Goal: Task Accomplishment & Management: Use online tool/utility

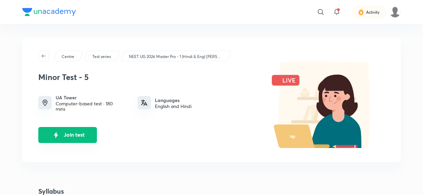
click at [87, 136] on button "Join test" at bounding box center [67, 135] width 59 height 16
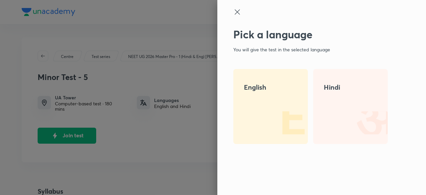
click at [153, 119] on div at bounding box center [213, 97] width 426 height 195
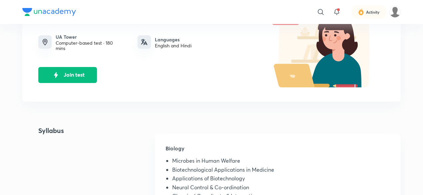
scroll to position [60, 0]
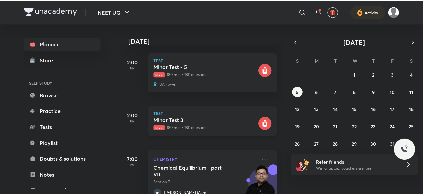
scroll to position [92, 0]
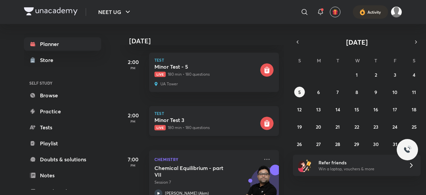
click at [205, 120] on h5 "Minor Test 3" at bounding box center [206, 119] width 104 height 7
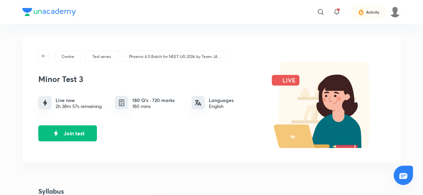
scroll to position [101, 0]
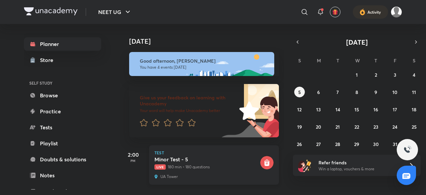
click at [224, 163] on div "[MEDICAL_DATA] - 5 Live 180 min • 180 questions" at bounding box center [206, 163] width 104 height 14
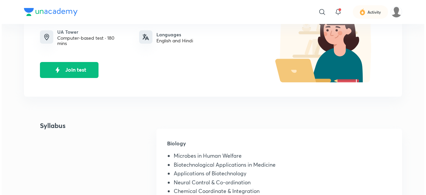
scroll to position [65, 0]
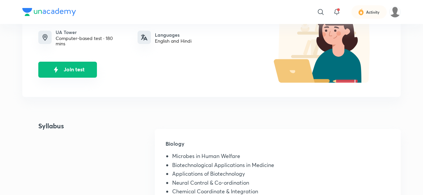
click at [94, 75] on button "Join test" at bounding box center [67, 70] width 59 height 16
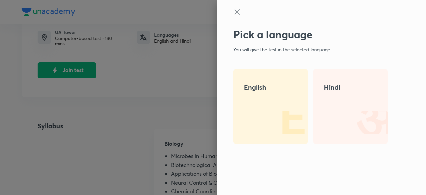
click at [259, 92] on div "English" at bounding box center [270, 106] width 75 height 75
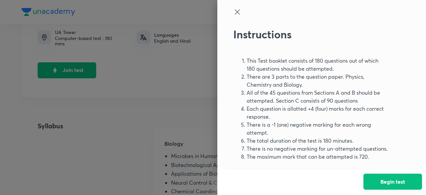
click at [382, 186] on button "Begin test" at bounding box center [392, 181] width 59 height 16
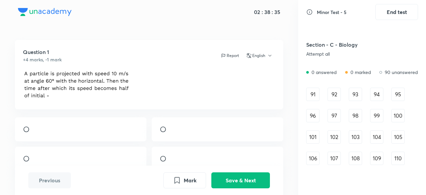
scroll to position [476, 0]
click at [317, 93] on div "91" at bounding box center [312, 94] width 13 height 13
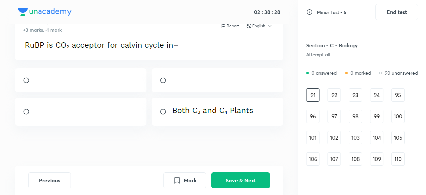
scroll to position [34, 0]
click at [230, 175] on button "Save & Next" at bounding box center [240, 179] width 59 height 16
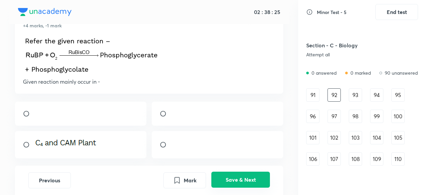
click at [230, 175] on button "Save & Next" at bounding box center [240, 179] width 59 height 16
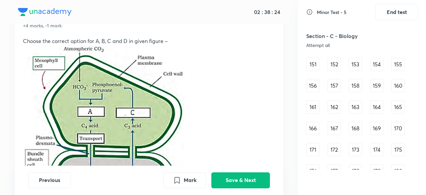
scroll to position [785, 0]
click at [398, 149] on div "180" at bounding box center [397, 147] width 13 height 13
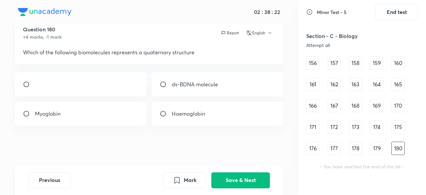
scroll to position [23, 0]
click at [162, 114] on input "radio" at bounding box center [166, 113] width 12 height 7
radio input "true"
click at [249, 178] on button "Save & Next" at bounding box center [240, 179] width 59 height 16
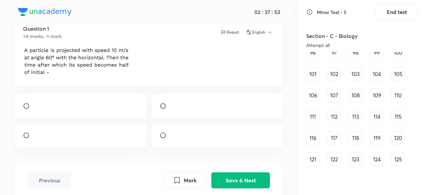
scroll to position [785, 0]
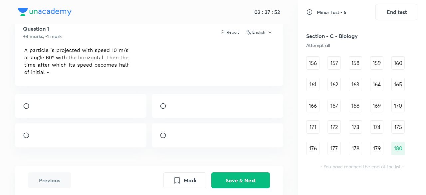
click at [376, 149] on div "179" at bounding box center [376, 147] width 13 height 13
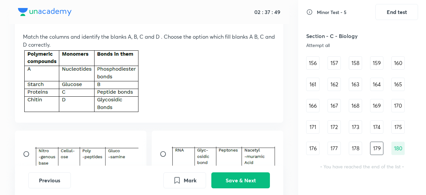
scroll to position [38, 0]
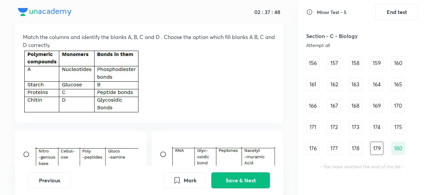
click at [315, 66] on div "156" at bounding box center [312, 62] width 13 height 13
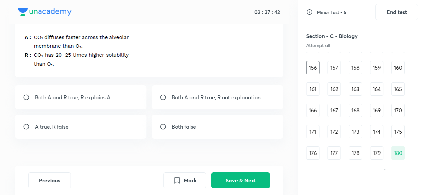
scroll to position [785, 0]
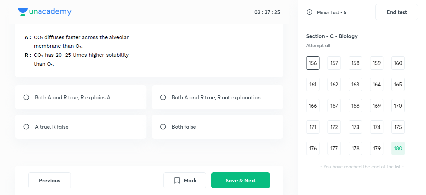
click at [127, 97] on div "Both A and R true, R explains A" at bounding box center [80, 97] width 131 height 24
radio input "true"
click at [228, 183] on button "Save & Next" at bounding box center [240, 179] width 59 height 16
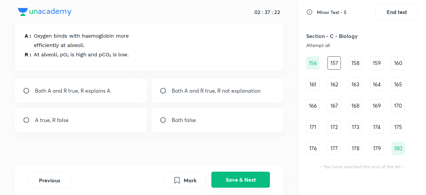
scroll to position [38, 0]
click at [22, 92] on div "Both A and R true, R explains A" at bounding box center [80, 91] width 131 height 24
radio input "true"
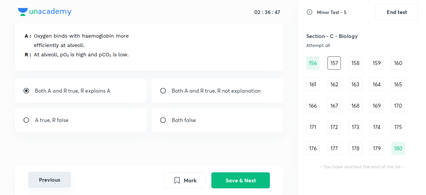
click at [56, 177] on button "Previous" at bounding box center [49, 179] width 43 height 16
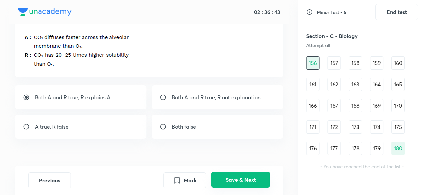
click at [244, 182] on button "Save & Next" at bounding box center [240, 179] width 59 height 16
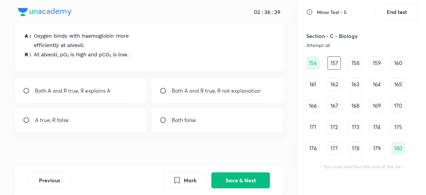
click at [125, 97] on div "Both A and R true, R explains A" at bounding box center [80, 91] width 131 height 24
radio input "true"
click at [178, 179] on icon "Mark" at bounding box center [177, 179] width 5 height 6
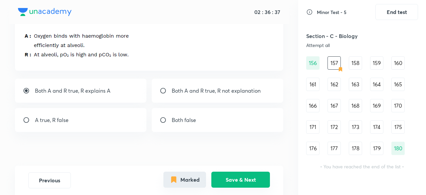
click at [231, 181] on button "Save & Next" at bounding box center [240, 179] width 59 height 16
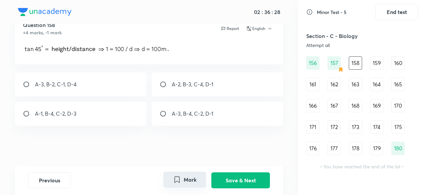
scroll to position [41, 0]
click at [23, 96] on div "A-3, B-2, C-1, D-4" at bounding box center [80, 84] width 131 height 24
radio input "true"
click at [224, 181] on button "Save & Next" at bounding box center [240, 179] width 59 height 16
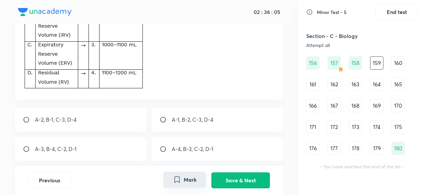
scroll to position [87, 0]
click at [23, 118] on input "radio" at bounding box center [29, 118] width 12 height 7
radio input "true"
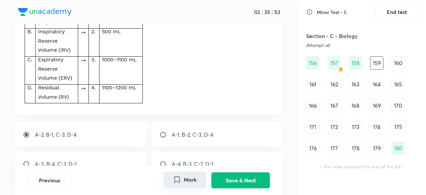
scroll to position [73, 0]
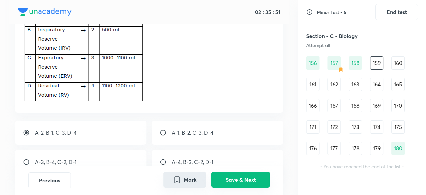
click at [224, 183] on button "Save & Next" at bounding box center [240, 179] width 59 height 16
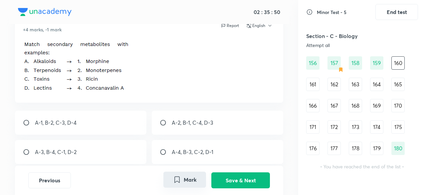
scroll to position [29, 0]
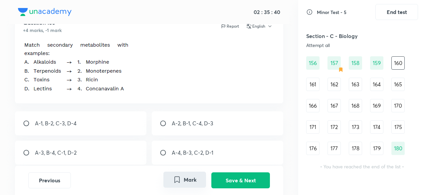
drag, startPoint x: 209, startPoint y: 117, endPoint x: 98, endPoint y: 97, distance: 112.8
click at [98, 97] on div "Question 160 +4 marks, -1 mark Report English A-1, B-2, C-3, D-4 A-2, B-1, C-4,…" at bounding box center [149, 108] width 298 height 194
click at [28, 120] on input "radio" at bounding box center [29, 123] width 12 height 7
radio input "true"
click at [238, 176] on button "Save & Next" at bounding box center [240, 179] width 59 height 16
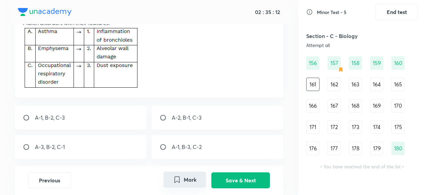
scroll to position [51, 0]
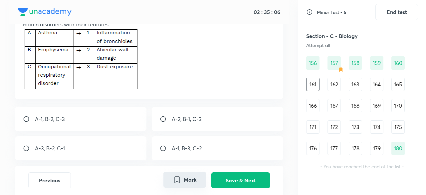
click at [29, 121] on input "radio" at bounding box center [29, 118] width 12 height 7
radio input "true"
click at [228, 175] on button "Save & Next" at bounding box center [240, 179] width 59 height 16
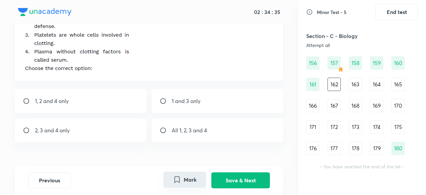
scroll to position [91, 0]
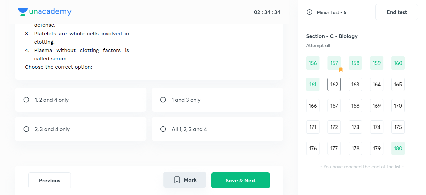
click at [161, 126] on input "radio" at bounding box center [166, 128] width 12 height 7
radio input "true"
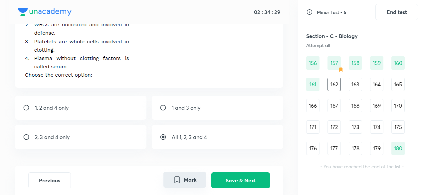
scroll to position [83, 0]
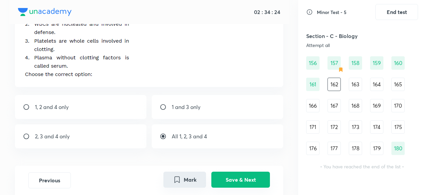
click at [242, 178] on button "Save & Next" at bounding box center [240, 179] width 59 height 16
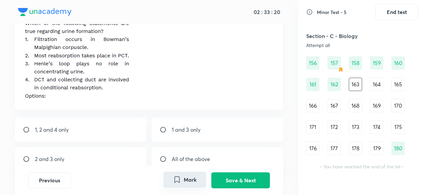
scroll to position [41, 0]
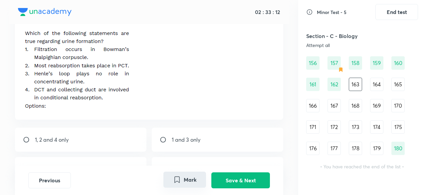
click at [71, 138] on div "1, 2 and 4 only" at bounding box center [80, 139] width 131 height 24
radio input "true"
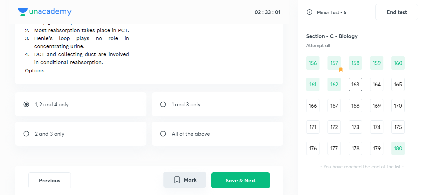
scroll to position [52, 0]
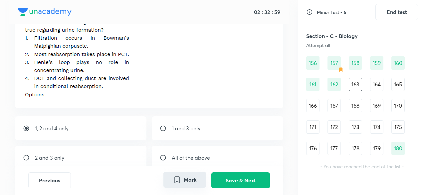
click at [190, 183] on button "Mark" at bounding box center [184, 179] width 43 height 16
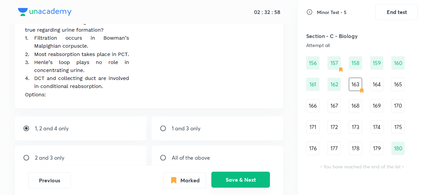
click at [236, 179] on button "Save & Next" at bounding box center [240, 179] width 59 height 16
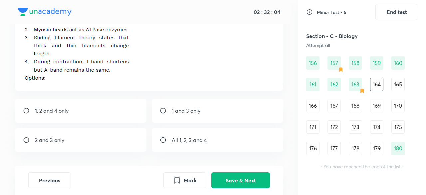
scroll to position [78, 0]
click at [91, 108] on div "1, 2 and 4 only" at bounding box center [80, 110] width 131 height 24
radio input "true"
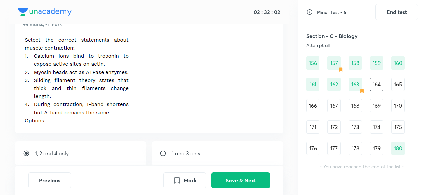
scroll to position [35, 0]
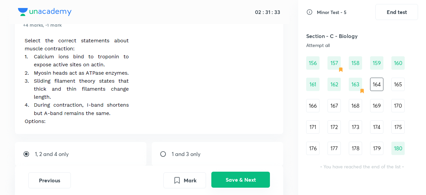
click at [257, 181] on button "Save & Next" at bounding box center [240, 179] width 59 height 16
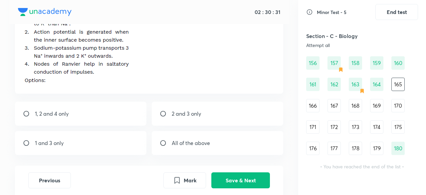
scroll to position [62, 0]
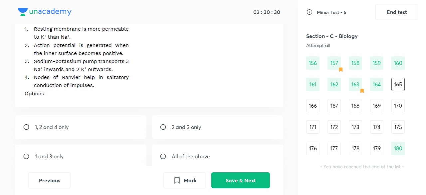
click at [81, 127] on div "1, 2 and 4 only" at bounding box center [80, 127] width 131 height 24
radio input "true"
click at [232, 179] on button "Save & Next" at bounding box center [240, 179] width 59 height 16
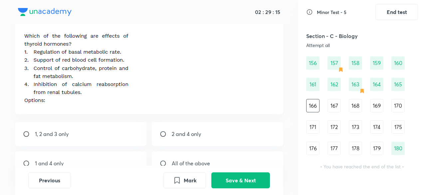
scroll to position [37, 0]
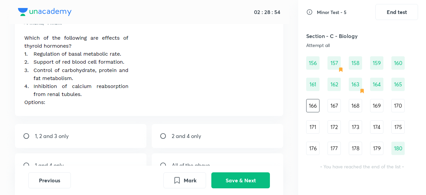
click at [81, 138] on div "1, 2 and 3 only" at bounding box center [80, 136] width 131 height 24
radio input "true"
click at [216, 181] on button "Save & Next" at bounding box center [240, 179] width 59 height 16
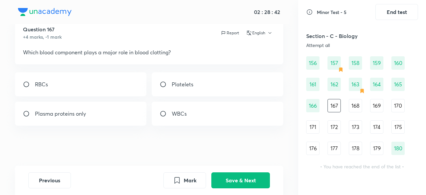
click at [161, 85] on input "radio" at bounding box center [166, 84] width 12 height 7
radio input "true"
click at [231, 179] on button "Save & Next" at bounding box center [240, 179] width 59 height 16
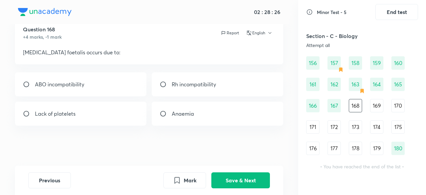
click at [164, 87] on input "radio" at bounding box center [166, 84] width 12 height 7
radio input "true"
click at [248, 182] on button "Save & Next" at bounding box center [240, 179] width 59 height 16
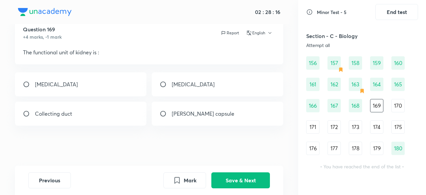
click at [96, 86] on div "[MEDICAL_DATA]" at bounding box center [80, 84] width 131 height 24
radio input "true"
click at [246, 177] on button "Save & Next" at bounding box center [240, 179] width 59 height 16
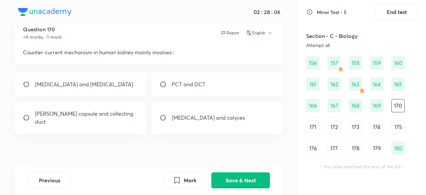
click at [28, 89] on div "[MEDICAL_DATA] and [MEDICAL_DATA]" at bounding box center [80, 84] width 131 height 24
radio input "true"
click at [240, 177] on button "Save & Next" at bounding box center [240, 179] width 59 height 16
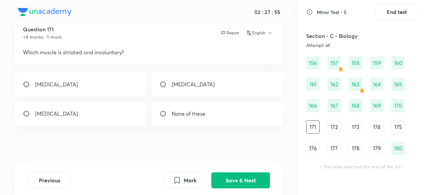
click at [112, 118] on div "[MEDICAL_DATA]" at bounding box center [80, 113] width 131 height 24
radio input "false"
click at [170, 86] on input "radio" at bounding box center [166, 84] width 12 height 7
radio input "true"
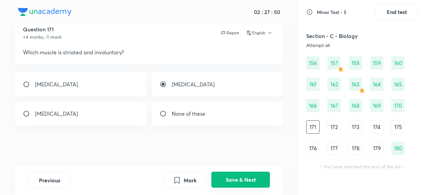
click at [233, 177] on button "Save & Next" at bounding box center [240, 179] width 59 height 16
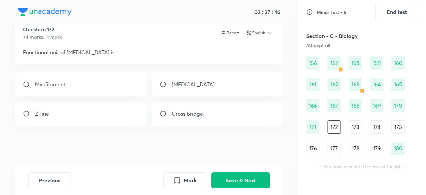
click at [165, 93] on div "[MEDICAL_DATA]" at bounding box center [217, 84] width 131 height 24
radio input "true"
click at [229, 177] on button "Save & Next" at bounding box center [240, 179] width 59 height 16
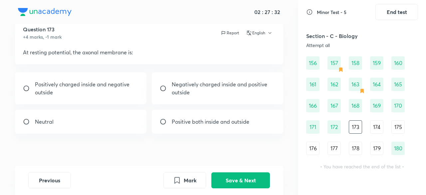
click at [191, 92] on p "Negatively charged inside and positive outside" at bounding box center [223, 88] width 103 height 16
radio input "true"
click at [232, 172] on button "Save & Next" at bounding box center [240, 179] width 59 height 16
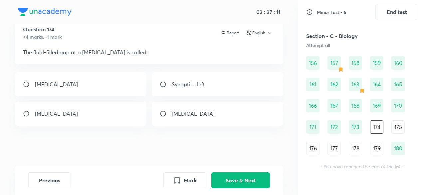
click at [166, 85] on input "radio" at bounding box center [166, 84] width 12 height 7
radio input "true"
click at [237, 184] on button "Save & Next" at bounding box center [240, 179] width 59 height 16
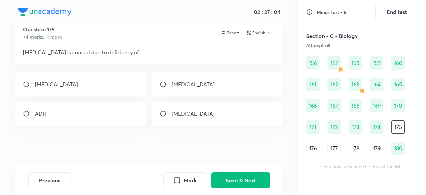
click at [70, 118] on div "ADH" at bounding box center [80, 113] width 131 height 24
radio input "true"
click at [222, 177] on button "Save & Next" at bounding box center [240, 179] width 59 height 16
click at [169, 82] on input "radio" at bounding box center [166, 84] width 12 height 7
radio input "true"
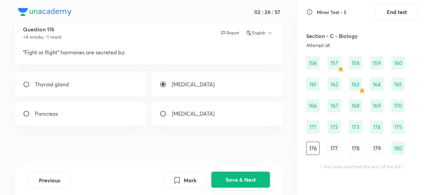
click at [226, 176] on button "Save & Next" at bounding box center [240, 179] width 59 height 16
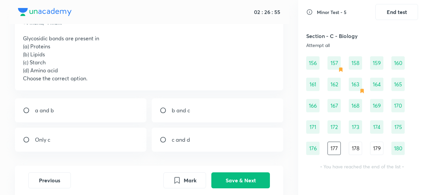
scroll to position [38, 0]
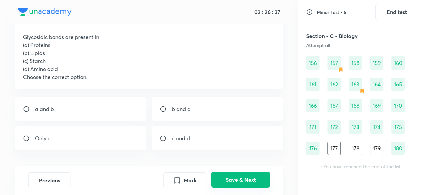
click at [220, 183] on button "Save & Next" at bounding box center [240, 179] width 59 height 16
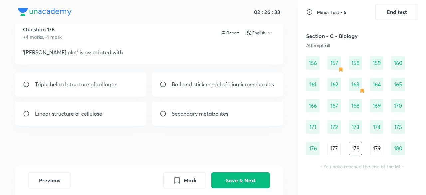
scroll to position [14, 0]
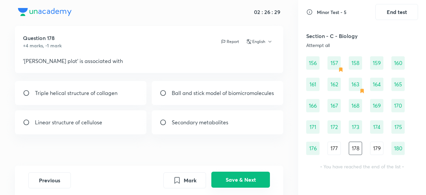
click at [243, 179] on button "Save & Next" at bounding box center [240, 179] width 59 height 16
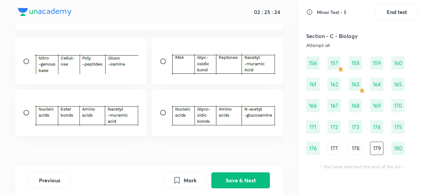
scroll to position [131, 0]
click at [164, 115] on input "radio" at bounding box center [166, 112] width 12 height 7
radio input "true"
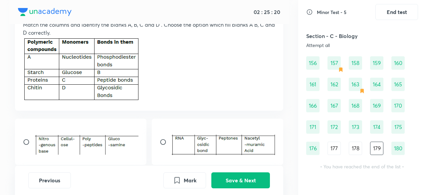
scroll to position [152, 0]
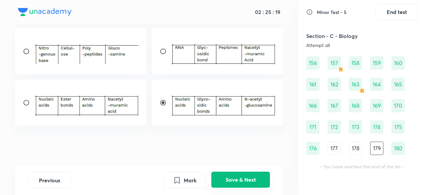
click at [232, 179] on button "Save & Next" at bounding box center [240, 179] width 59 height 16
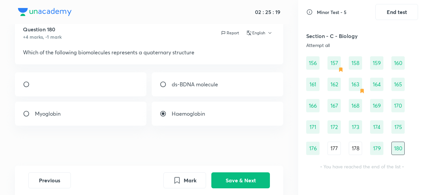
scroll to position [23, 0]
click at [66, 183] on button "Previous" at bounding box center [49, 179] width 43 height 16
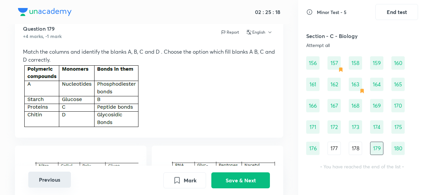
radio input "true"
click at [66, 183] on button "Previous" at bounding box center [49, 179] width 43 height 16
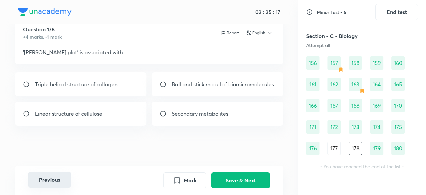
scroll to position [23, 0]
click at [66, 183] on button "Previous" at bounding box center [49, 179] width 43 height 16
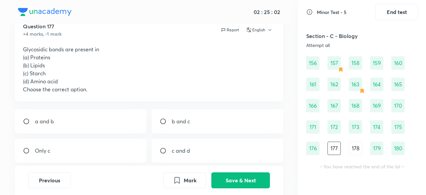
scroll to position [25, 0]
click at [232, 176] on button "Save & Next" at bounding box center [240, 179] width 59 height 16
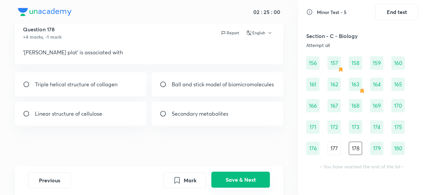
click at [232, 176] on button "Save & Next" at bounding box center [240, 179] width 59 height 16
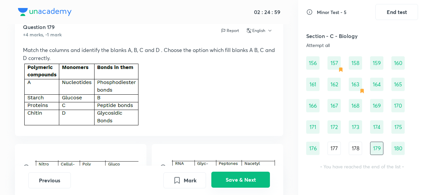
click at [232, 176] on button "Save & Next" at bounding box center [240, 179] width 59 height 16
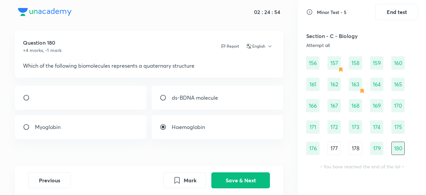
scroll to position [7, 0]
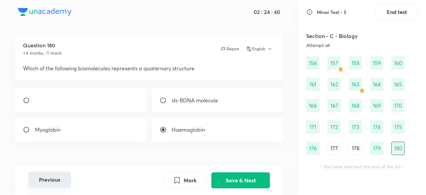
click at [61, 182] on button "Previous" at bounding box center [49, 179] width 43 height 16
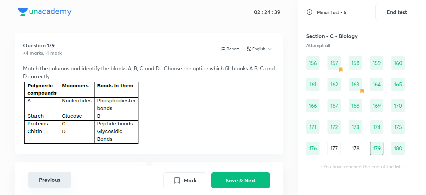
click at [61, 182] on button "Previous" at bounding box center [49, 179] width 43 height 16
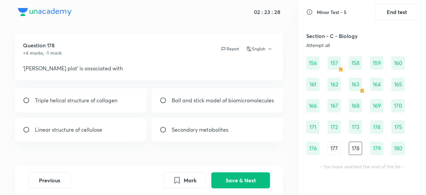
scroll to position [0, 0]
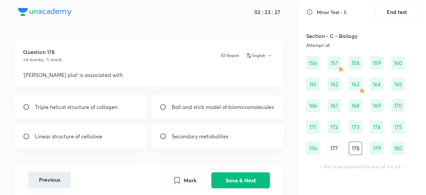
click at [51, 175] on button "Previous" at bounding box center [49, 179] width 43 height 16
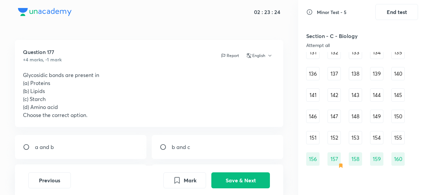
scroll to position [670, 0]
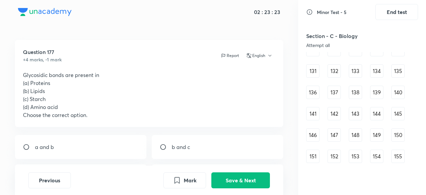
click at [315, 70] on div "131" at bounding box center [312, 70] width 13 height 13
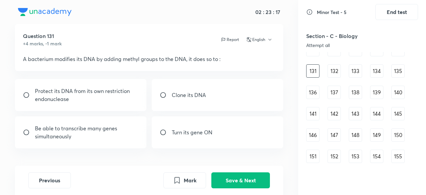
scroll to position [17, 0]
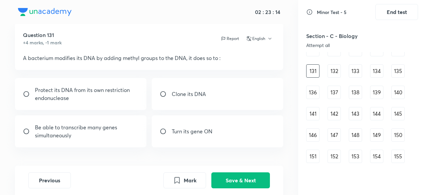
click at [79, 97] on p "Protect its DNA from its own restriction endonuclease" at bounding box center [86, 94] width 103 height 16
radio input "true"
click at [257, 184] on button "Save & Next" at bounding box center [240, 179] width 59 height 16
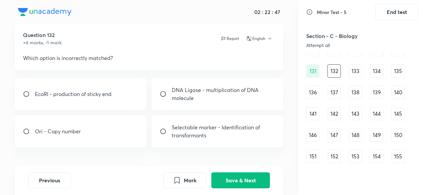
click at [165, 95] on input "radio" at bounding box center [166, 94] width 12 height 7
radio input "true"
click at [239, 183] on button "Save & Next" at bounding box center [240, 179] width 59 height 16
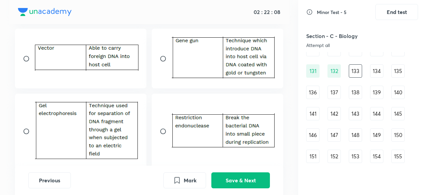
scroll to position [76, 0]
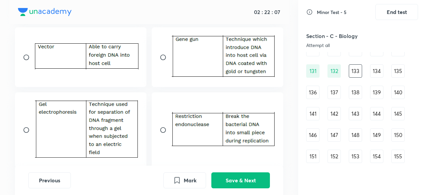
click at [162, 131] on input "radio" at bounding box center [166, 129] width 12 height 7
radio input "true"
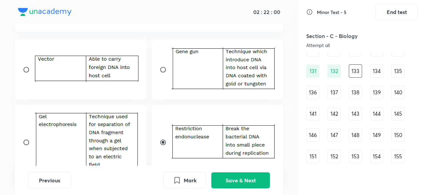
scroll to position [64, 0]
click at [227, 178] on button "Save & Next" at bounding box center [240, 179] width 59 height 16
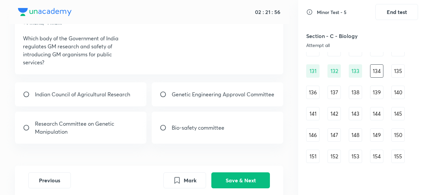
scroll to position [35, 0]
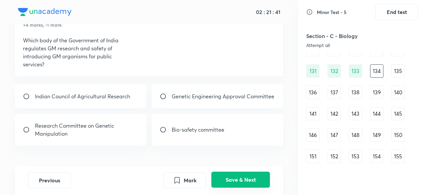
click at [218, 178] on button "Save & Next" at bounding box center [240, 179] width 59 height 16
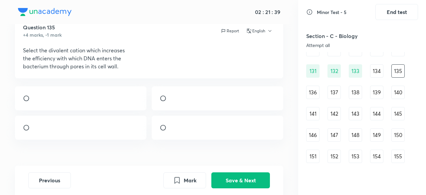
scroll to position [23, 0]
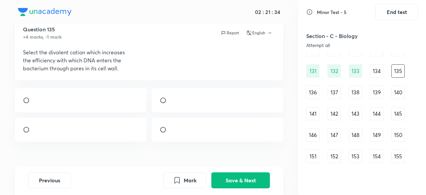
click at [79, 131] on div at bounding box center [80, 129] width 131 height 24
radio input "true"
click at [227, 176] on button "Save & Next" at bounding box center [240, 179] width 59 height 16
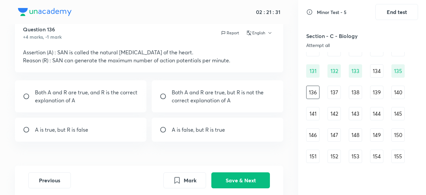
scroll to position [13, 0]
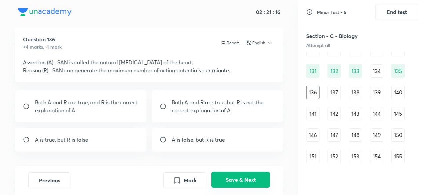
click at [221, 178] on button "Save & Next" at bounding box center [240, 179] width 59 height 16
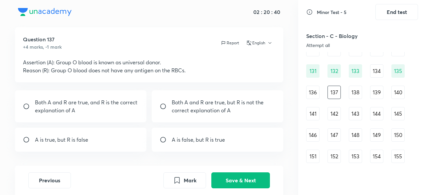
click at [106, 111] on p "Both A and R are true, and R is the correct explanation of A" at bounding box center [86, 106] width 103 height 16
radio input "true"
click at [225, 176] on button "Save & Next" at bounding box center [240, 179] width 59 height 16
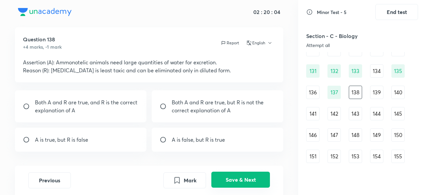
click at [225, 176] on button "Save & Next" at bounding box center [240, 179] width 59 height 16
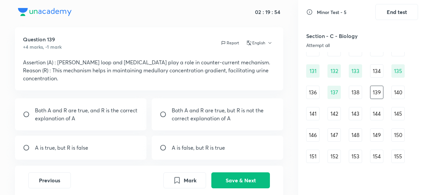
scroll to position [21, 0]
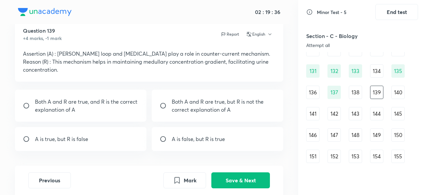
click at [86, 115] on div "Both A and R are true, and R is the correct explanation of A" at bounding box center [80, 106] width 131 height 32
radio input "true"
click at [232, 177] on button "Save & Next" at bounding box center [240, 179] width 59 height 16
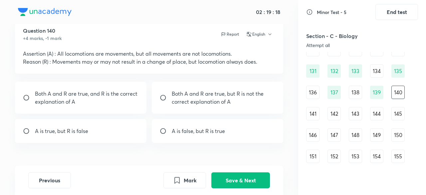
click at [114, 103] on p "Both A and R are true, and R is the correct explanation of A" at bounding box center [86, 98] width 103 height 16
radio input "true"
click at [228, 175] on button "Save & Next" at bounding box center [240, 179] width 59 height 16
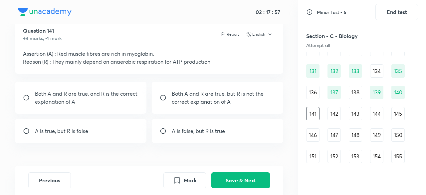
click at [118, 124] on div "A is true, but R is false" at bounding box center [80, 131] width 131 height 24
radio input "true"
click at [246, 182] on button "Save & Next" at bounding box center [240, 179] width 59 height 16
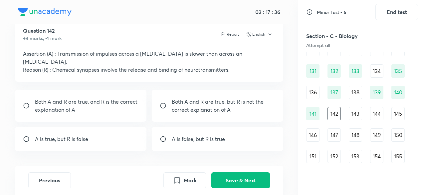
click at [101, 115] on div "Both A and R are true, and R is the correct explanation of A" at bounding box center [80, 106] width 131 height 32
radio input "true"
click at [226, 175] on button "Save & Next" at bounding box center [240, 179] width 59 height 16
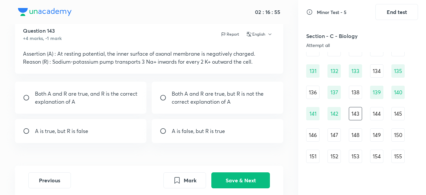
click at [133, 131] on div "A is true, but R is false" at bounding box center [80, 131] width 131 height 24
radio input "true"
click at [227, 183] on button "Save & Next" at bounding box center [240, 179] width 59 height 16
click at [124, 101] on p "Both A and R are true, and R is the correct explanation of A" at bounding box center [86, 98] width 103 height 16
radio input "true"
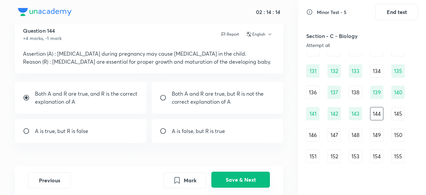
click at [222, 176] on button "Save & Next" at bounding box center [240, 179] width 59 height 16
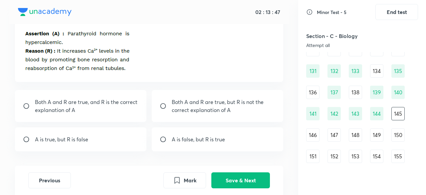
scroll to position [42, 0]
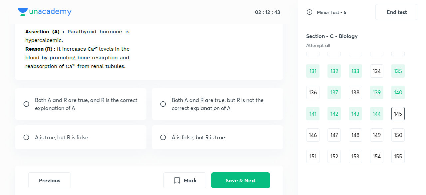
click at [94, 107] on p "Both A and R are true, and R is the correct explanation of A" at bounding box center [86, 104] width 103 height 16
radio input "true"
click at [253, 181] on button "Save & Next" at bounding box center [240, 179] width 59 height 16
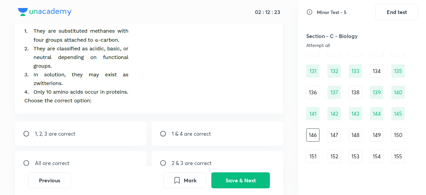
scroll to position [73, 0]
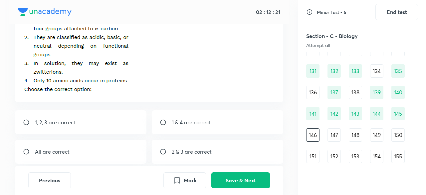
click at [102, 128] on div "1, 2, 3 are correct" at bounding box center [80, 122] width 131 height 24
radio input "true"
click at [230, 178] on button "Save & Next" at bounding box center [240, 179] width 59 height 16
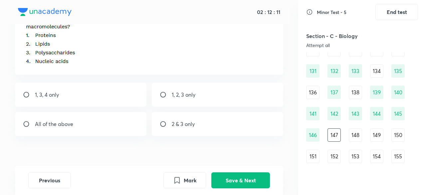
scroll to position [59, 0]
click at [57, 95] on p "1, 3, 4 only" at bounding box center [47, 94] width 24 height 8
radio input "true"
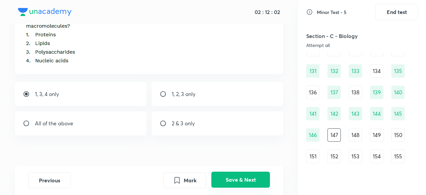
click at [218, 175] on button "Save & Next" at bounding box center [240, 179] width 59 height 16
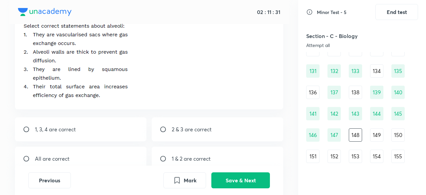
scroll to position [20, 0]
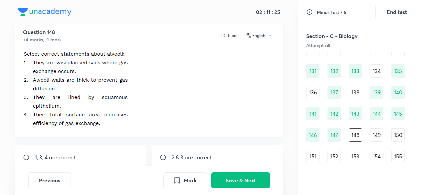
click at [81, 159] on div "1, 3, 4 are correct" at bounding box center [80, 157] width 131 height 24
radio input "true"
click at [230, 182] on button "Save & Next" at bounding box center [240, 179] width 59 height 16
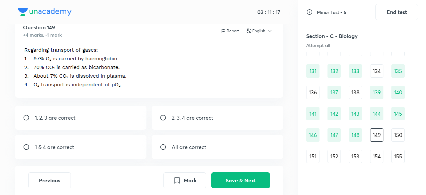
scroll to position [25, 0]
click at [193, 119] on p "2, 3, 4 are correct" at bounding box center [193, 117] width 42 height 8
radio input "true"
click at [220, 175] on button "Save & Next" at bounding box center [240, 179] width 59 height 16
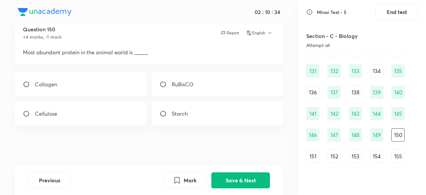
click at [108, 90] on div "Collagen" at bounding box center [80, 84] width 131 height 24
radio input "true"
click at [224, 181] on button "Save & Next" at bounding box center [240, 179] width 59 height 16
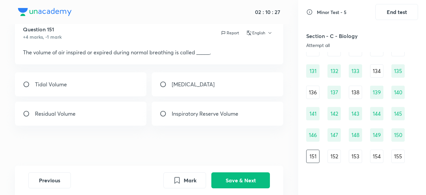
click at [94, 82] on div "Tidal Volume" at bounding box center [80, 84] width 131 height 24
radio input "true"
click at [228, 177] on button "Save & Next" at bounding box center [240, 179] width 59 height 16
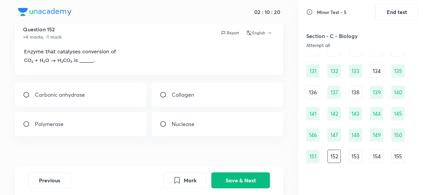
click at [112, 102] on div "Carbonic anhydrase" at bounding box center [80, 95] width 131 height 24
radio input "true"
click at [238, 178] on button "Save & Next" at bounding box center [240, 179] width 59 height 16
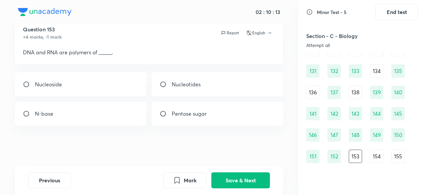
click at [198, 88] on p "Nucleotides" at bounding box center [186, 84] width 29 height 8
radio input "true"
click at [230, 177] on button "Save & Next" at bounding box center [240, 179] width 59 height 16
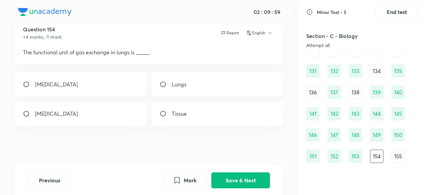
click at [83, 109] on div "[MEDICAL_DATA]" at bounding box center [80, 113] width 131 height 24
radio input "true"
click at [250, 179] on button "Save & Next" at bounding box center [240, 179] width 59 height 16
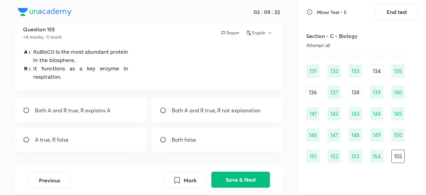
click at [229, 181] on button "Save & Next" at bounding box center [240, 179] width 59 height 16
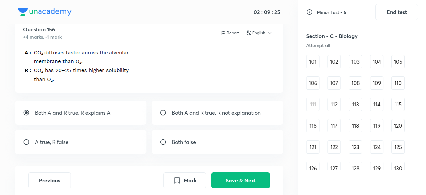
scroll to position [575, 0]
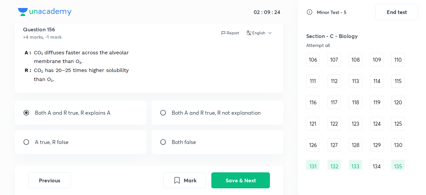
click at [311, 60] on div "106" at bounding box center [312, 59] width 13 height 13
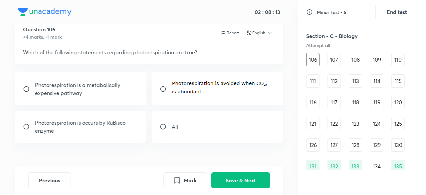
click at [223, 133] on div "All" at bounding box center [217, 126] width 131 height 32
radio input "true"
click at [242, 184] on button "Save & Next" at bounding box center [240, 179] width 59 height 16
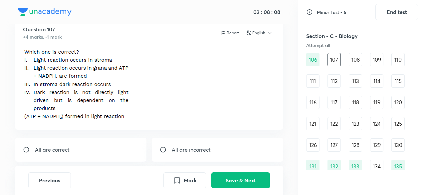
click at [191, 129] on div "Question 107 +4 marks, -1 mark Report English" at bounding box center [149, 73] width 268 height 112
click at [212, 132] on div "Question 107 +4 marks, -1 mark Report English All are correct All are incorrect…" at bounding box center [149, 123] width 298 height 213
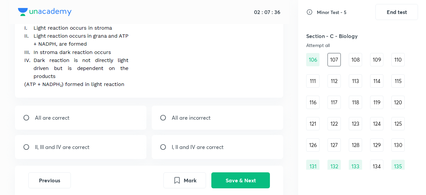
scroll to position [56, 0]
click at [95, 149] on div "II, III and IV are correct" at bounding box center [80, 146] width 131 height 24
click at [118, 147] on div "II, III and IV are correct" at bounding box center [80, 146] width 131 height 24
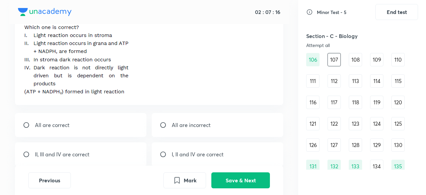
scroll to position [48, 0]
click at [113, 158] on div "II, III and IV are correct" at bounding box center [80, 154] width 131 height 24
radio input "true"
click at [221, 176] on button "Save & Next" at bounding box center [240, 179] width 59 height 16
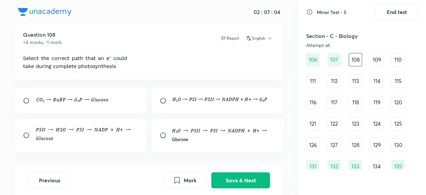
scroll to position [16, 0]
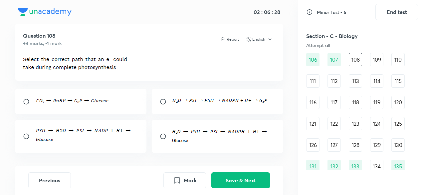
click at [196, 142] on img at bounding box center [220, 134] width 97 height 15
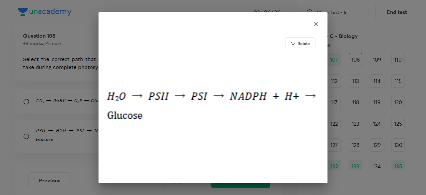
click at [77, 110] on div "Rotate" at bounding box center [213, 97] width 426 height 195
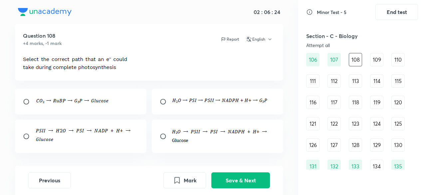
click at [166, 136] on input "radio" at bounding box center [166, 136] width 12 height 7
radio input "true"
click at [169, 179] on button "Mark" at bounding box center [184, 179] width 43 height 16
click at [225, 186] on button "Save & Next" at bounding box center [240, 179] width 59 height 16
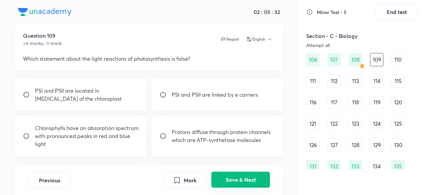
click at [227, 180] on button "Save & Next" at bounding box center [240, 179] width 59 height 16
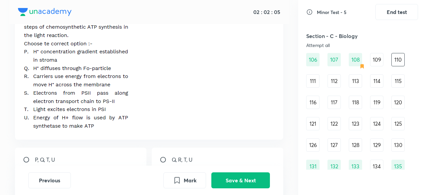
scroll to position [61, 0]
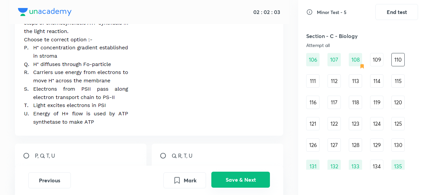
click at [226, 173] on button "Save & Next" at bounding box center [240, 179] width 59 height 16
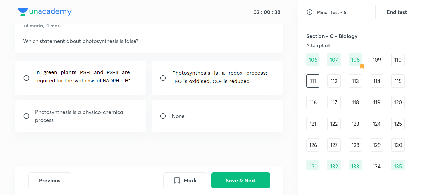
scroll to position [40, 0]
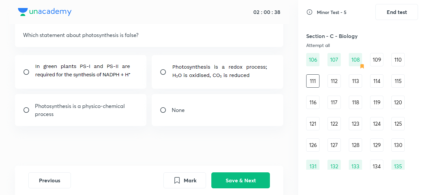
click at [165, 111] on input "radio" at bounding box center [166, 109] width 12 height 7
radio input "true"
click at [224, 186] on button "Save & Next" at bounding box center [240, 179] width 59 height 16
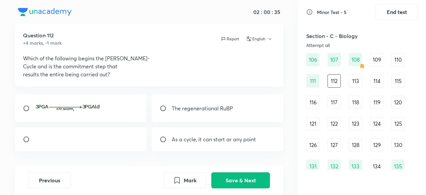
scroll to position [16, 0]
click at [224, 175] on button "Save & Next" at bounding box center [240, 179] width 59 height 16
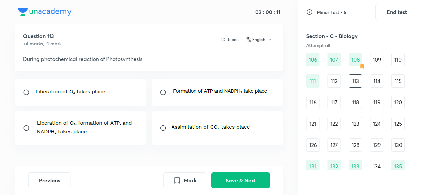
click at [113, 137] on div at bounding box center [80, 128] width 131 height 34
radio input "true"
click at [182, 182] on button "Mark" at bounding box center [184, 179] width 43 height 16
click at [252, 179] on button "Save & Next" at bounding box center [240, 179] width 59 height 16
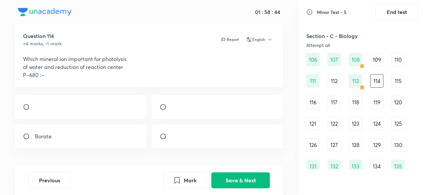
click at [172, 138] on img at bounding box center [172, 138] width 0 height 0
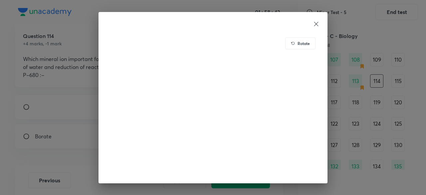
click at [56, 129] on div "Rotate" at bounding box center [213, 97] width 426 height 195
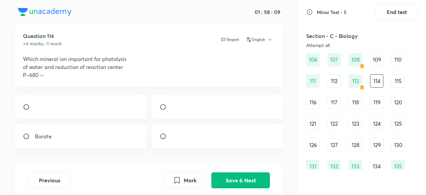
click at [169, 142] on div at bounding box center [217, 136] width 131 height 24
radio input "true"
click at [226, 178] on button "Save & Next" at bounding box center [240, 179] width 59 height 16
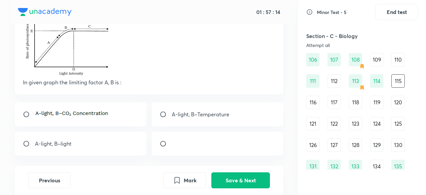
scroll to position [55, 0]
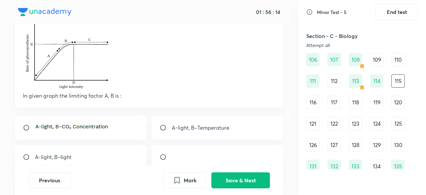
click at [132, 131] on div at bounding box center [80, 127] width 131 height 24
radio input "true"
click at [225, 177] on button "Save & Next" at bounding box center [240, 179] width 59 height 16
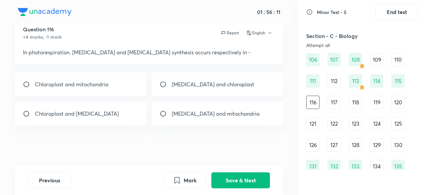
scroll to position [0, 0]
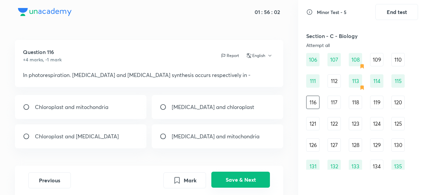
click at [239, 178] on button "Save & Next" at bounding box center [240, 179] width 59 height 16
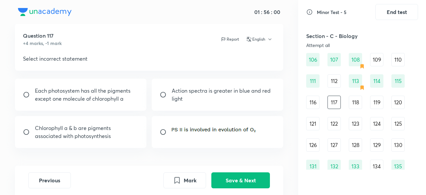
scroll to position [17, 0]
click at [215, 106] on div "Action spectra is greater in blue and red light" at bounding box center [217, 94] width 131 height 32
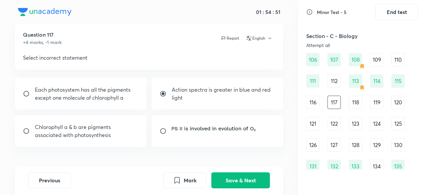
click at [164, 134] on div at bounding box center [217, 131] width 131 height 32
radio input "false"
radio input "true"
click at [218, 180] on button "Save & Next" at bounding box center [240, 179] width 59 height 16
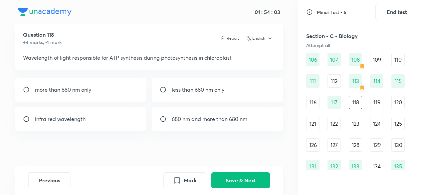
click at [176, 125] on div "680 nm and more than 680 nm" at bounding box center [217, 119] width 131 height 24
radio input "true"
click at [231, 178] on button "Save & Next" at bounding box center [240, 179] width 59 height 16
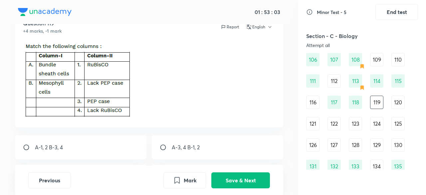
scroll to position [27, 0]
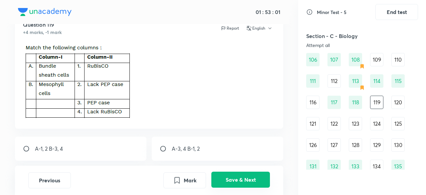
click at [254, 181] on button "Save & Next" at bounding box center [240, 179] width 59 height 16
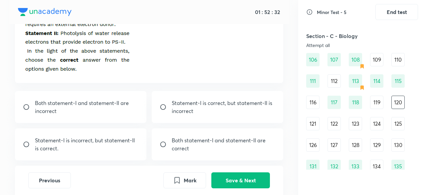
scroll to position [73, 0]
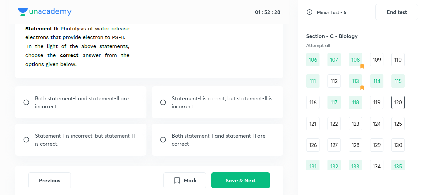
click at [203, 138] on p "Both statement-I and statement-II are correct" at bounding box center [223, 139] width 103 height 16
radio input "true"
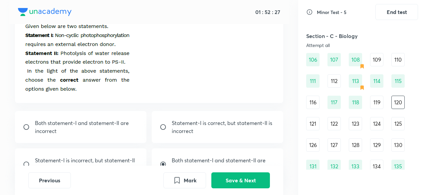
scroll to position [46, 0]
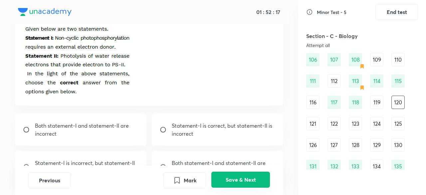
click at [229, 179] on button "Save & Next" at bounding box center [240, 179] width 59 height 16
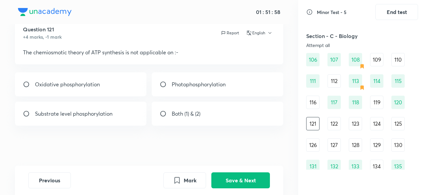
click at [95, 85] on p "Oxidative phosphorylation" at bounding box center [67, 84] width 65 height 8
radio input "true"
click at [261, 179] on button "Save & Next" at bounding box center [240, 179] width 59 height 16
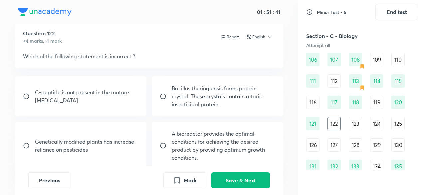
scroll to position [18, 0]
click at [123, 157] on div "Genetically modified plants has increase reliance on pesticides" at bounding box center [80, 146] width 131 height 48
radio input "true"
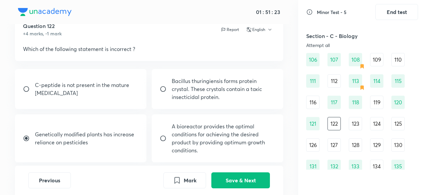
scroll to position [27, 0]
click at [225, 177] on button "Save & Next" at bounding box center [240, 179] width 59 height 16
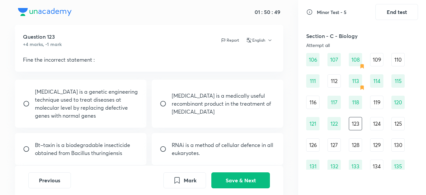
scroll to position [22, 0]
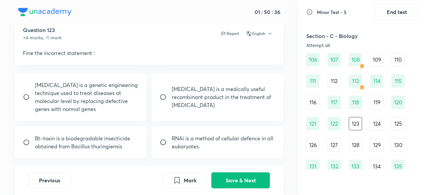
click at [187, 108] on div "[MEDICAL_DATA] is a medically useful recombinant product in the treatment of [M…" at bounding box center [217, 97] width 131 height 48
radio input "true"
click at [247, 178] on button "Save & Next" at bounding box center [240, 179] width 59 height 16
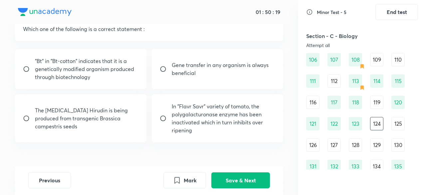
scroll to position [48, 0]
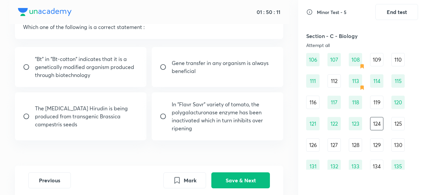
click at [113, 123] on p "The [MEDICAL_DATA] Hirudin is being produced from transgenic Brassica campestri…" at bounding box center [86, 116] width 103 height 24
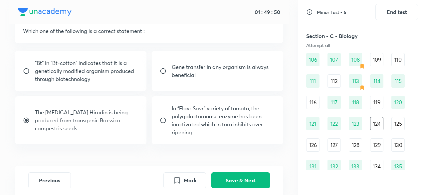
scroll to position [33, 0]
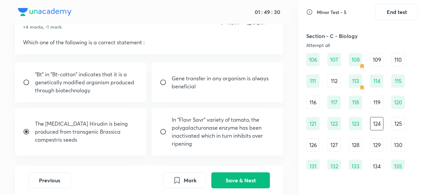
drag, startPoint x: 167, startPoint y: 138, endPoint x: 91, endPoint y: 151, distance: 77.0
click at [91, 151] on div ""Bt" in "Bt-cotton" indicates that it is a genetically modified organism produc…" at bounding box center [149, 108] width 268 height 93
click at [161, 136] on div "In "Flavr Savr" variety of tomato, the polygalacturonase enzyme has been inacti…" at bounding box center [217, 131] width 131 height 48
radio input "false"
radio input "true"
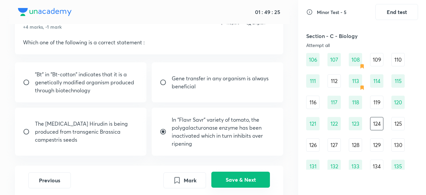
click at [213, 176] on button "Save & Next" at bounding box center [240, 179] width 59 height 16
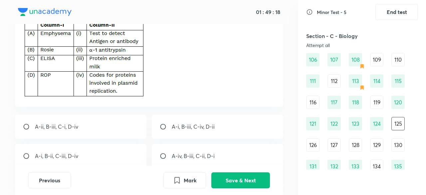
scroll to position [69, 0]
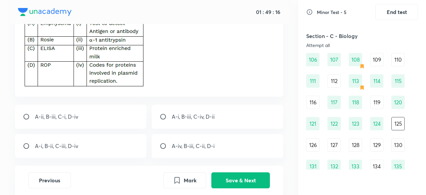
click at [99, 120] on div "A-ii, B-iii, C-i, D-iv" at bounding box center [80, 116] width 131 height 24
radio input "true"
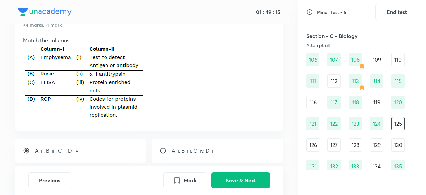
scroll to position [35, 0]
click at [222, 182] on button "Save & Next" at bounding box center [240, 179] width 59 height 16
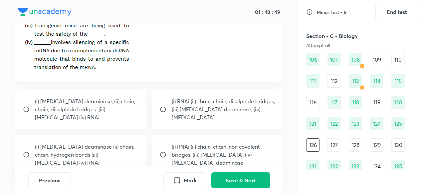
scroll to position [107, 0]
click at [85, 119] on p "(i) [MEDICAL_DATA] deaminase, (ii) chain, chain, disulphide bridges. (iii) [MED…" at bounding box center [86, 109] width 103 height 24
radio input "true"
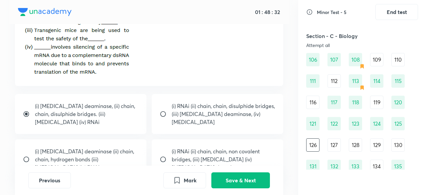
scroll to position [102, 0]
click at [242, 181] on button "Save & Next" at bounding box center [240, 179] width 59 height 16
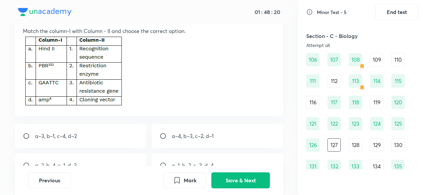
scroll to position [55, 0]
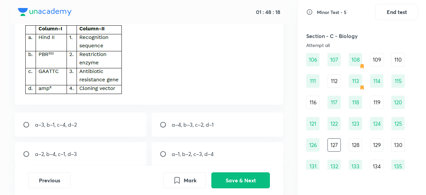
click at [65, 154] on p "a–2, b–4, c–1, d–3" at bounding box center [56, 154] width 42 height 8
radio input "true"
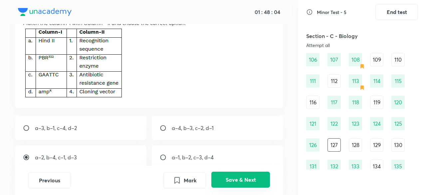
click at [235, 178] on button "Save & Next" at bounding box center [240, 179] width 59 height 16
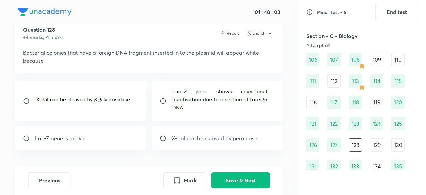
scroll to position [22, 0]
click at [199, 116] on div at bounding box center [217, 101] width 131 height 40
radio input "true"
click at [241, 181] on button "Save & Next" at bounding box center [240, 179] width 59 height 16
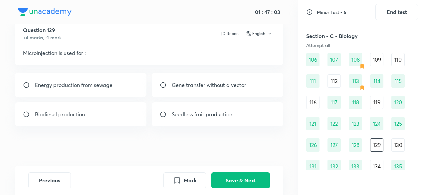
click at [166, 93] on div "Gene transfer without a vector" at bounding box center [217, 85] width 131 height 24
radio input "true"
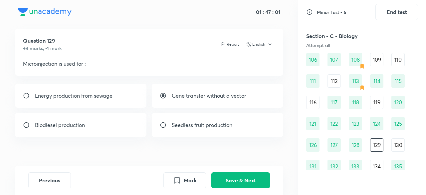
scroll to position [11, 0]
click at [228, 182] on button "Save & Next" at bounding box center [240, 179] width 59 height 16
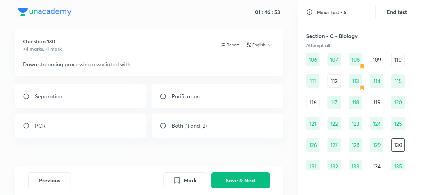
click at [159, 127] on div "Both (1) and (2)" at bounding box center [217, 125] width 131 height 24
radio input "true"
click at [235, 179] on button "Save & Next" at bounding box center [240, 179] width 59 height 16
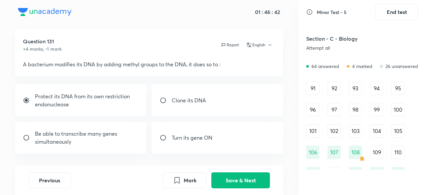
scroll to position [482, 0]
click at [313, 89] on div "91" at bounding box center [312, 88] width 13 height 13
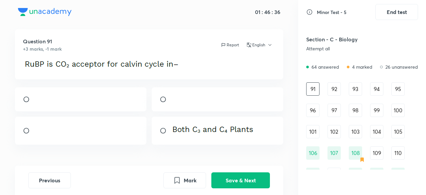
scroll to position [20, 0]
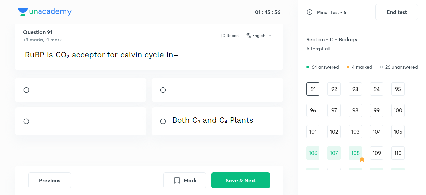
click at [101, 98] on div at bounding box center [80, 90] width 131 height 24
radio input "true"
click at [253, 181] on button "Save & Next" at bounding box center [240, 179] width 59 height 16
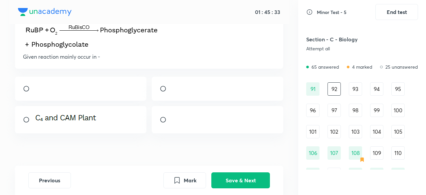
scroll to position [59, 0]
click at [91, 90] on div at bounding box center [80, 88] width 131 height 24
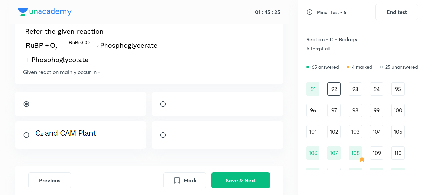
scroll to position [43, 0]
click at [35, 106] on img at bounding box center [35, 106] width 0 height 0
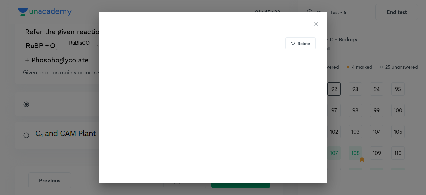
click at [51, 76] on div "Rotate" at bounding box center [213, 97] width 426 height 195
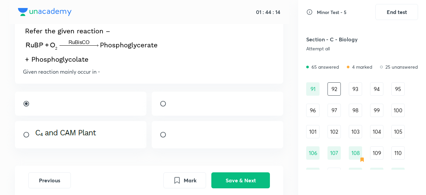
scroll to position [44, 0]
click at [112, 103] on div at bounding box center [80, 104] width 131 height 24
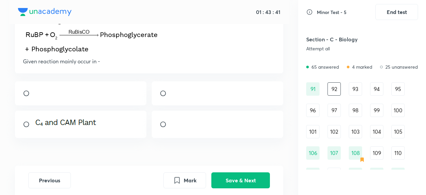
scroll to position [55, 0]
click at [80, 98] on div at bounding box center [80, 93] width 131 height 24
radio input "true"
click at [231, 176] on button "Save & Next" at bounding box center [240, 179] width 59 height 16
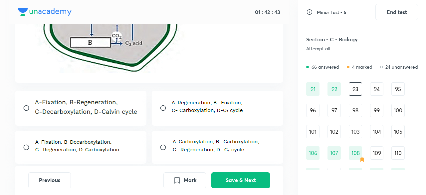
scroll to position [213, 0]
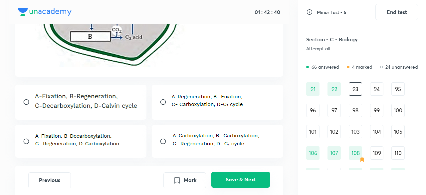
click at [235, 178] on button "Save & Next" at bounding box center [240, 179] width 59 height 16
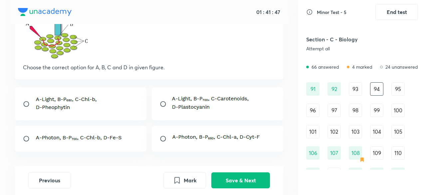
scroll to position [101, 0]
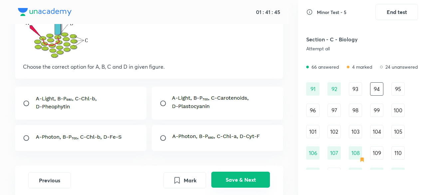
click at [225, 177] on button "Save & Next" at bounding box center [240, 179] width 59 height 16
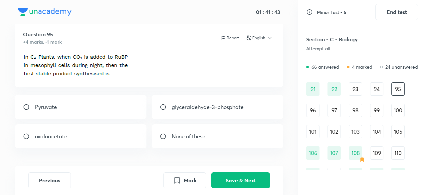
scroll to position [17, 0]
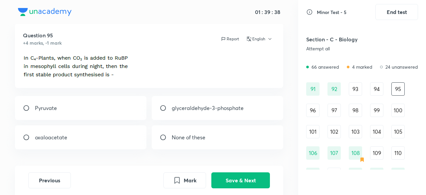
click at [228, 137] on div "None of these" at bounding box center [217, 137] width 131 height 24
click at [234, 140] on div "None of these" at bounding box center [217, 137] width 131 height 24
radio input "true"
click at [266, 177] on button "Save & Next" at bounding box center [240, 179] width 59 height 16
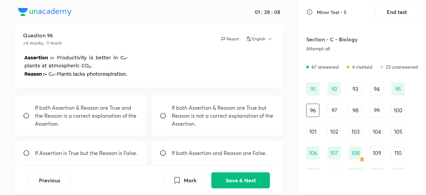
click at [101, 129] on div "If both Assertion & Reason are True and the Reason is a correct explanation of …" at bounding box center [80, 115] width 131 height 40
radio input "true"
click at [247, 182] on button "Save & Next" at bounding box center [240, 179] width 59 height 16
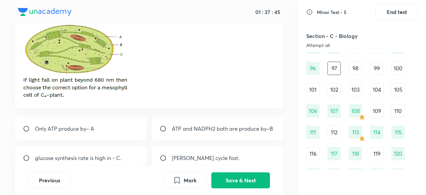
scroll to position [47, 0]
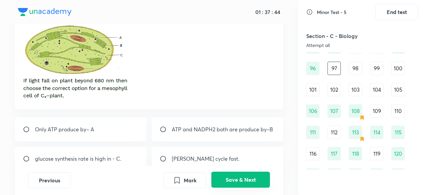
click at [260, 182] on button "Save & Next" at bounding box center [240, 179] width 59 height 16
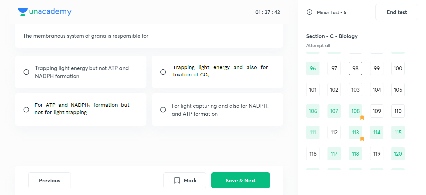
scroll to position [22, 0]
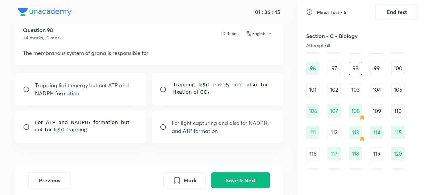
click at [230, 124] on p "For light capturing and also for NADPH, and ATP formation" at bounding box center [223, 127] width 103 height 16
radio input "true"
click at [245, 177] on button "Save & Next" at bounding box center [240, 179] width 59 height 16
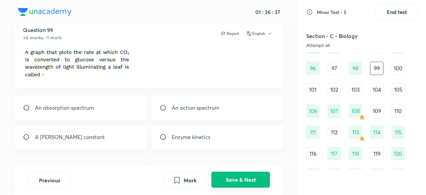
scroll to position [0, 0]
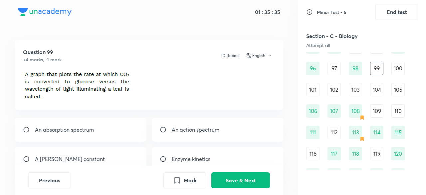
click at [212, 133] on div "An action spectrum" at bounding box center [217, 129] width 131 height 24
radio input "true"
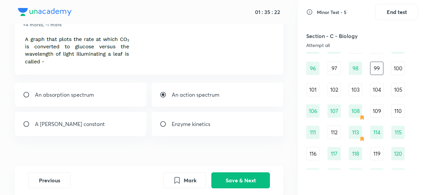
scroll to position [35, 0]
click at [234, 180] on button "Save & Next" at bounding box center [240, 179] width 59 height 16
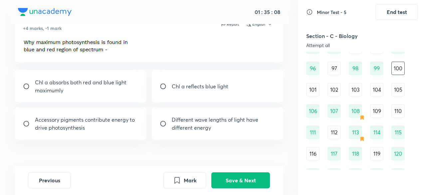
scroll to position [32, 0]
click at [178, 129] on p "Different wave lengths of light have different energy" at bounding box center [223, 123] width 103 height 16
radio input "true"
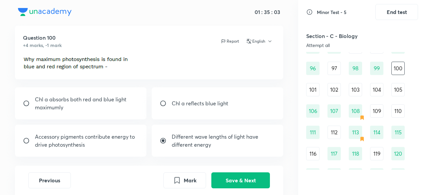
scroll to position [13, 0]
click at [107, 110] on p "Chl a absorbs both red and blue light maximumly" at bounding box center [86, 104] width 103 height 16
radio input "true"
radio input "false"
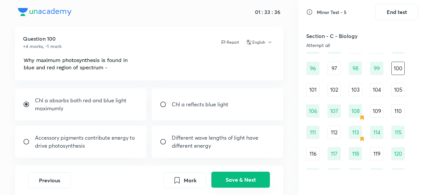
click at [234, 176] on button "Save & Next" at bounding box center [240, 179] width 59 height 16
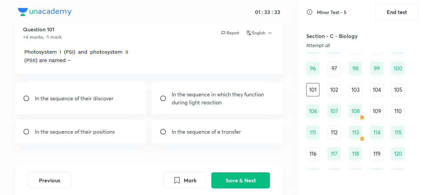
scroll to position [24, 0]
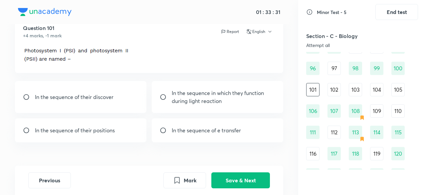
click at [130, 100] on div "In the sequence of their discover" at bounding box center [80, 97] width 131 height 32
radio input "true"
click at [225, 184] on button "Save & Next" at bounding box center [240, 179] width 59 height 16
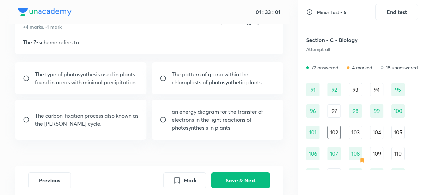
scroll to position [480, 0]
click at [260, 181] on button "Save & Next" at bounding box center [240, 179] width 59 height 16
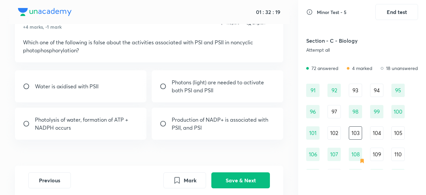
click at [116, 87] on div "Water is oxidised with PSII" at bounding box center [80, 86] width 131 height 32
radio input "true"
click at [227, 181] on button "Save & Next" at bounding box center [240, 179] width 59 height 16
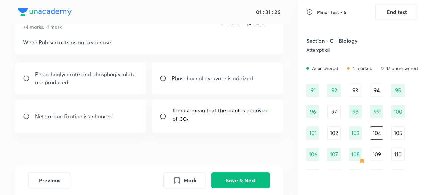
click at [103, 83] on p "Phoophoglycerate and phosphoglycolate are produced" at bounding box center [86, 78] width 103 height 16
radio input "true"
click at [232, 176] on button "Save & Next" at bounding box center [240, 179] width 59 height 16
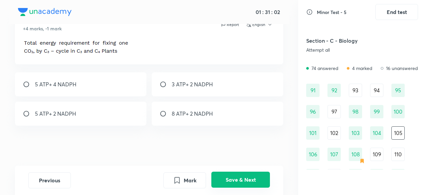
scroll to position [31, 0]
click at [332, 136] on div "102" at bounding box center [333, 132] width 13 height 13
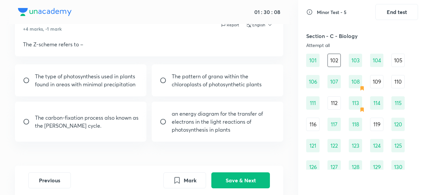
scroll to position [550, 0]
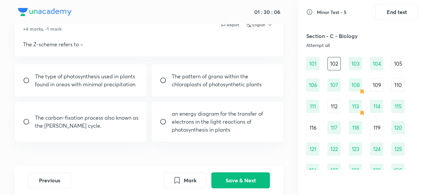
click at [378, 84] on div "109" at bounding box center [376, 84] width 13 height 13
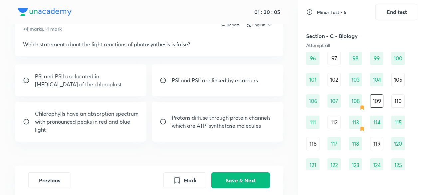
scroll to position [533, 0]
click at [239, 176] on button "Save & Next" at bounding box center [240, 179] width 59 height 16
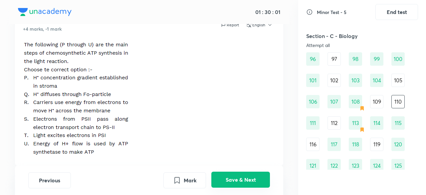
click at [239, 176] on button "Save & Next" at bounding box center [240, 179] width 59 height 16
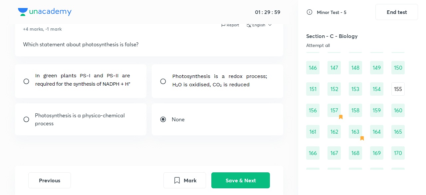
scroll to position [785, 0]
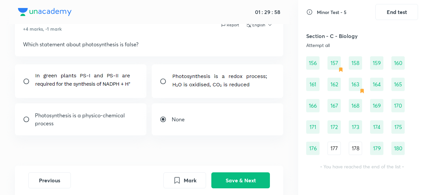
click at [357, 151] on div "178" at bounding box center [355, 147] width 13 height 13
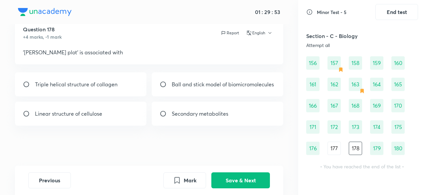
click at [330, 149] on div "177" at bounding box center [333, 147] width 13 height 13
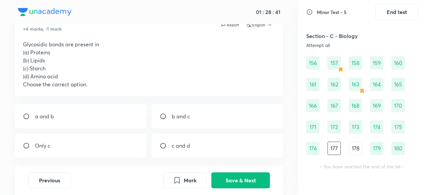
click at [165, 116] on input "radio" at bounding box center [166, 116] width 12 height 7
radio input "true"
click at [241, 183] on button "Save & Next" at bounding box center [240, 179] width 59 height 16
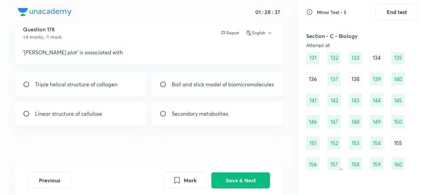
scroll to position [682, 0]
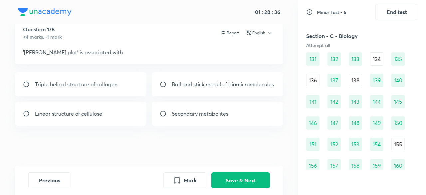
click at [395, 143] on div "155" at bounding box center [397, 143] width 13 height 13
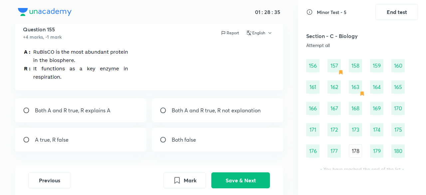
scroll to position [783, 0]
click at [356, 90] on div "163" at bounding box center [355, 86] width 13 height 13
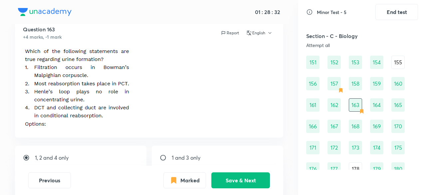
scroll to position [763, 0]
click at [332, 86] on div "157" at bounding box center [333, 84] width 13 height 13
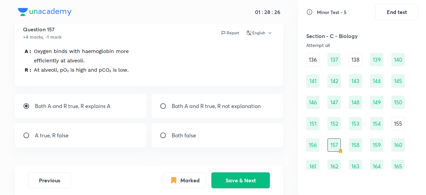
scroll to position [701, 0]
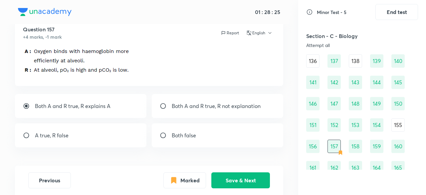
click at [396, 127] on div "155" at bounding box center [397, 124] width 13 height 13
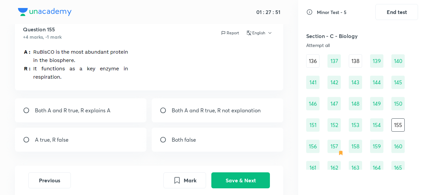
click at [103, 139] on div "A true, R false" at bounding box center [80, 139] width 131 height 24
click at [97, 144] on div "A true, R false" at bounding box center [80, 139] width 131 height 24
radio input "true"
click at [224, 184] on button "Save & Next" at bounding box center [240, 179] width 59 height 16
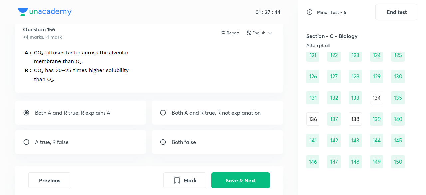
scroll to position [643, 0]
click at [355, 119] on div "138" at bounding box center [355, 119] width 13 height 13
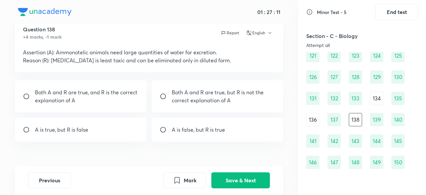
click at [119, 133] on div "A is true, but R is false" at bounding box center [80, 129] width 131 height 24
radio input "true"
click at [246, 178] on button "Save & Next" at bounding box center [240, 179] width 59 height 16
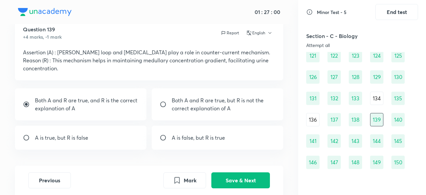
click at [316, 119] on div "136" at bounding box center [312, 119] width 13 height 13
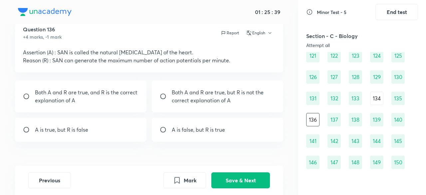
click at [121, 100] on p "Both A and R are true, and R is the correct explanation of A" at bounding box center [86, 96] width 103 height 16
radio input "true"
click at [222, 182] on button "Save & Next" at bounding box center [240, 179] width 59 height 16
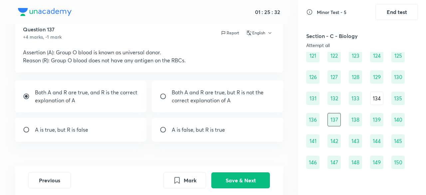
click at [376, 96] on div "134" at bounding box center [376, 97] width 13 height 13
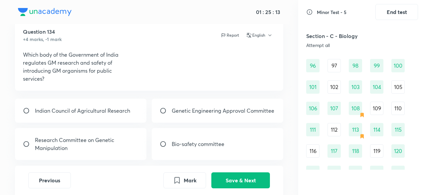
scroll to position [21, 0]
click at [221, 121] on div "Genetic Engineering Approval Committee" at bounding box center [217, 110] width 131 height 24
radio input "true"
click at [241, 179] on button "Save & Next" at bounding box center [240, 179] width 59 height 16
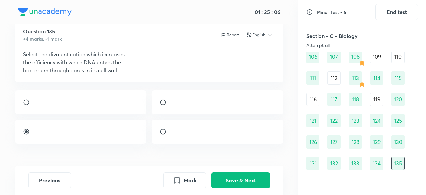
scroll to position [578, 0]
click at [381, 95] on div "119" at bounding box center [376, 98] width 13 height 13
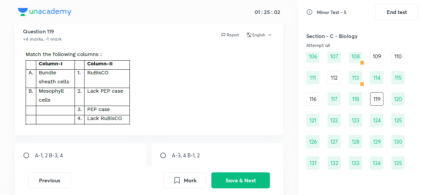
scroll to position [568, 0]
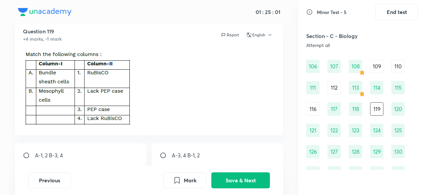
click at [314, 110] on div "116" at bounding box center [312, 108] width 13 height 13
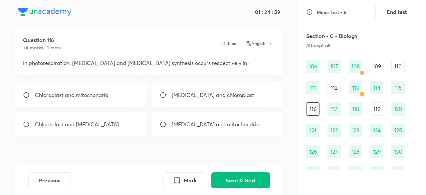
scroll to position [11, 0]
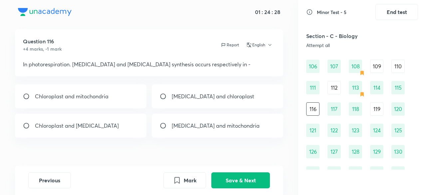
click at [112, 124] on div "Chloroplast and [MEDICAL_DATA]" at bounding box center [80, 125] width 131 height 24
radio input "true"
click at [257, 179] on button "Save & Next" at bounding box center [240, 179] width 59 height 16
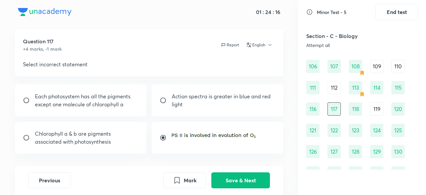
click at [376, 108] on div "119" at bounding box center [376, 108] width 13 height 13
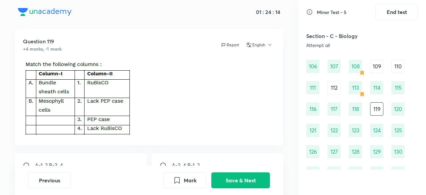
scroll to position [527, 0]
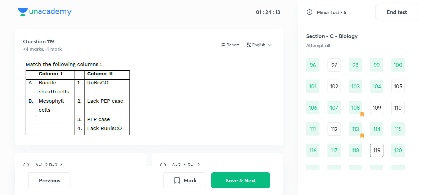
click at [332, 133] on div "112" at bounding box center [333, 128] width 13 height 13
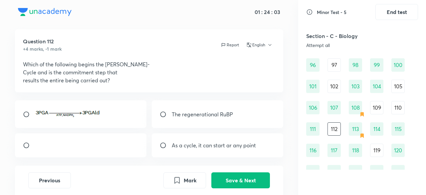
scroll to position [29, 0]
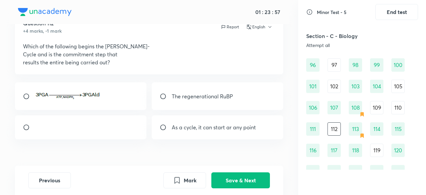
click at [113, 132] on div at bounding box center [80, 127] width 131 height 24
radio input "true"
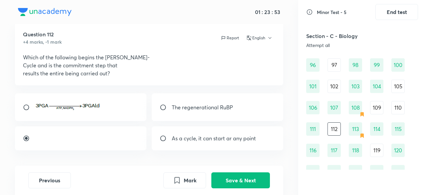
scroll to position [17, 0]
click at [247, 179] on button "Save & Next" at bounding box center [240, 179] width 59 height 16
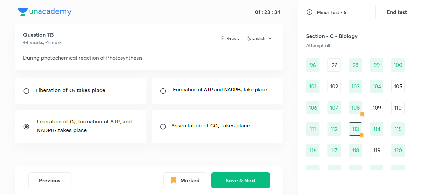
click at [375, 108] on div "109" at bounding box center [376, 107] width 13 height 13
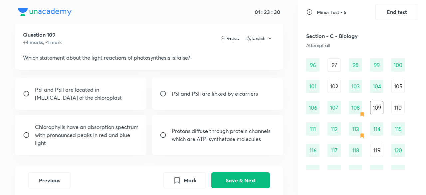
click at [401, 106] on div "110" at bounding box center [397, 107] width 13 height 13
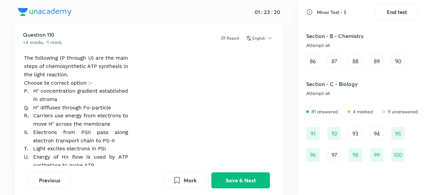
scroll to position [437, 0]
click at [351, 137] on div "93" at bounding box center [355, 133] width 13 height 13
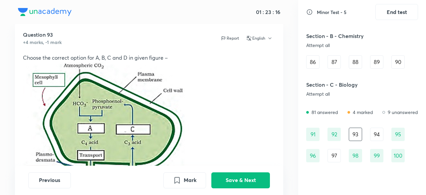
click at [373, 136] on div "94" at bounding box center [376, 133] width 13 height 13
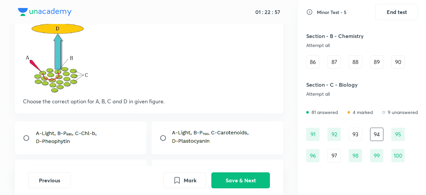
scroll to position [66, 0]
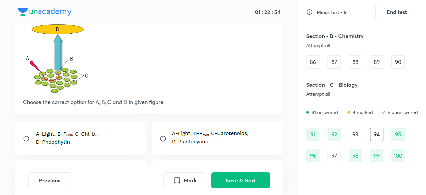
click at [77, 141] on img at bounding box center [67, 137] width 64 height 15
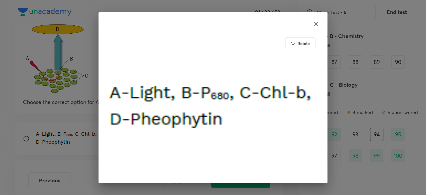
click at [70, 148] on div "Rotate" at bounding box center [213, 97] width 426 height 195
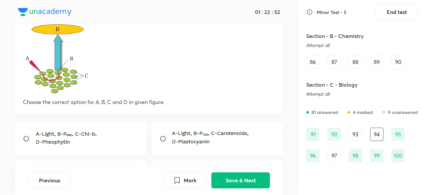
click at [76, 147] on div at bounding box center [80, 138] width 131 height 33
radio input "true"
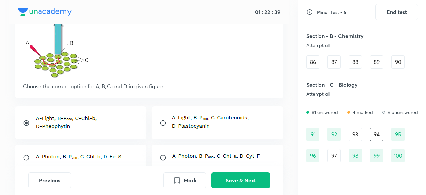
scroll to position [80, 0]
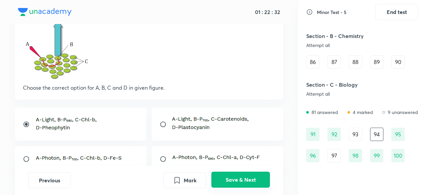
click at [235, 179] on button "Save & Next" at bounding box center [240, 179] width 59 height 16
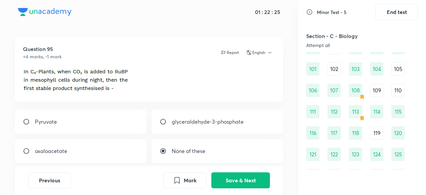
scroll to position [543, 0]
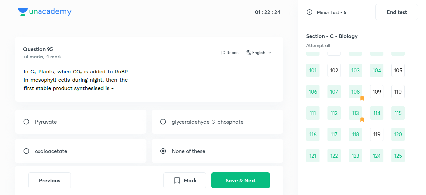
click at [360, 113] on div "113" at bounding box center [355, 112] width 13 height 13
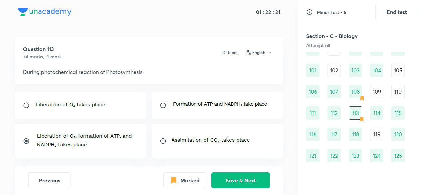
click at [357, 98] on div "108" at bounding box center [355, 91] width 13 height 13
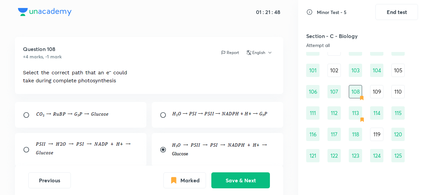
drag, startPoint x: 376, startPoint y: 141, endPoint x: 378, endPoint y: 134, distance: 7.5
click at [378, 134] on div "119" at bounding box center [376, 133] width 13 height 13
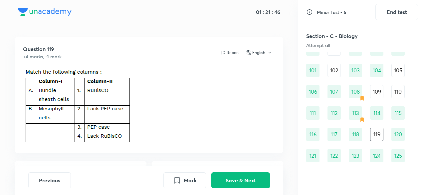
click at [375, 91] on div "109" at bounding box center [376, 91] width 13 height 13
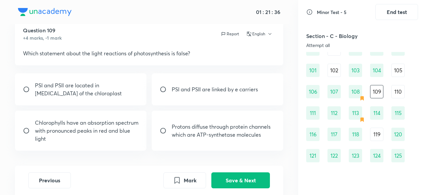
scroll to position [24, 0]
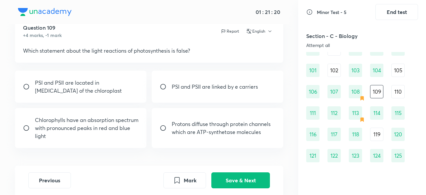
click at [192, 137] on div "Protons diffuse through protein channels which are ATP-synthetase molecules" at bounding box center [217, 128] width 131 height 40
radio input "false"
click at [118, 95] on div "PSI and PSIl are located in [MEDICAL_DATA] of the chloroplast" at bounding box center [80, 87] width 131 height 32
radio input "true"
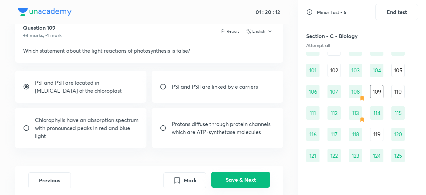
click at [239, 179] on button "Save & Next" at bounding box center [240, 179] width 59 height 16
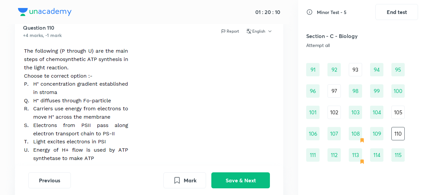
scroll to position [496, 0]
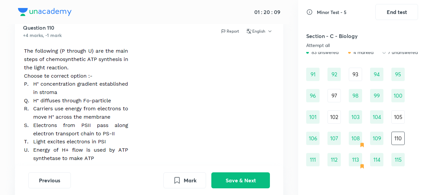
click at [395, 116] on div "105" at bounding box center [397, 116] width 13 height 13
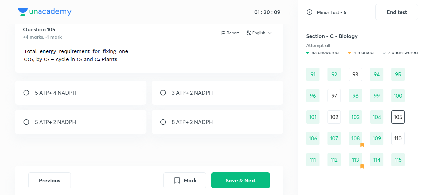
scroll to position [24, 0]
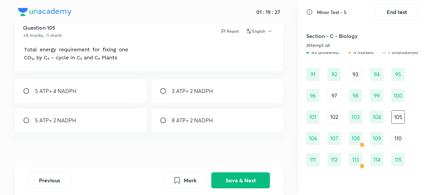
click at [235, 89] on div "3 ATP+ 2 NADPH" at bounding box center [217, 91] width 131 height 24
radio input "true"
click at [239, 178] on button "Save & Next" at bounding box center [240, 179] width 59 height 16
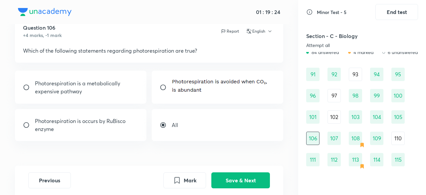
click at [331, 120] on div "102" at bounding box center [333, 116] width 13 height 13
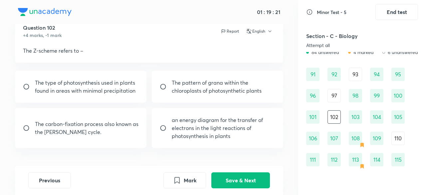
click at [400, 141] on div "110" at bounding box center [397, 137] width 13 height 13
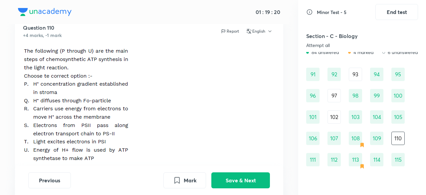
click at [334, 119] on div "102" at bounding box center [333, 116] width 13 height 13
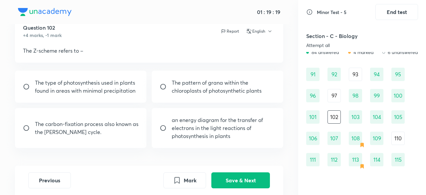
scroll to position [465, 0]
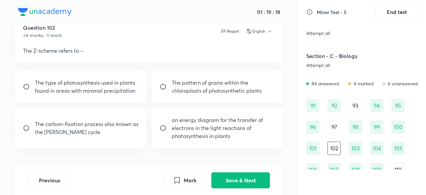
click at [333, 129] on div "97" at bounding box center [333, 126] width 13 height 13
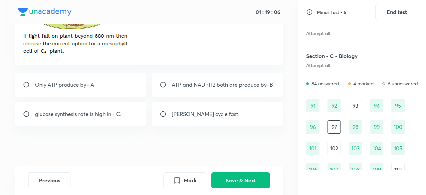
scroll to position [0, 0]
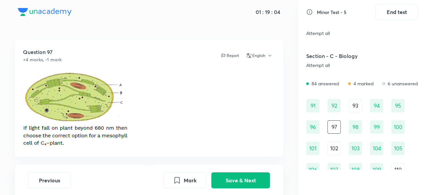
click at [357, 106] on div "93" at bounding box center [355, 105] width 13 height 13
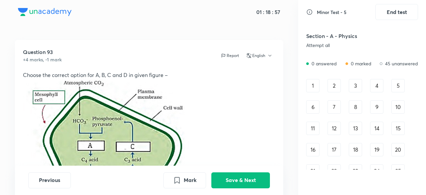
click at [308, 83] on div "1" at bounding box center [312, 85] width 13 height 13
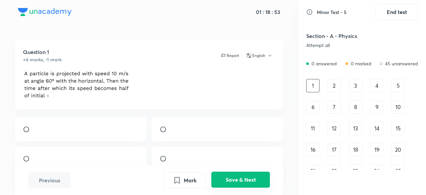
click at [237, 181] on button "Save & Next" at bounding box center [240, 179] width 59 height 16
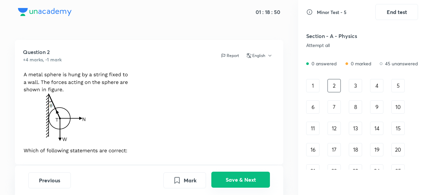
click at [230, 178] on button "Save & Next" at bounding box center [240, 179] width 59 height 16
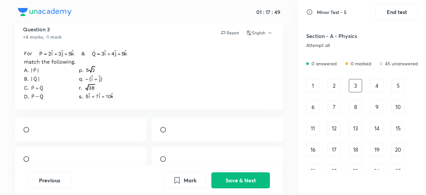
scroll to position [23, 0]
click at [100, 133] on div at bounding box center [80, 129] width 131 height 24
radio input "true"
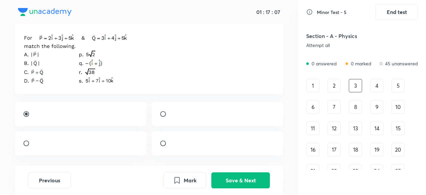
scroll to position [40, 0]
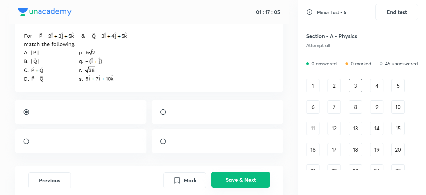
click at [226, 179] on button "Save & Next" at bounding box center [240, 179] width 59 height 16
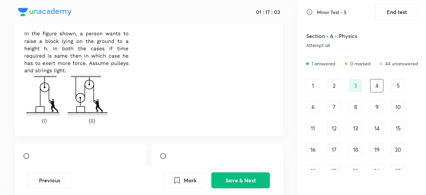
scroll to position [18, 0]
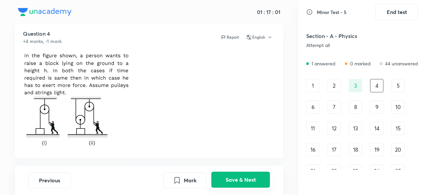
click at [241, 183] on button "Save & Next" at bounding box center [240, 179] width 59 height 16
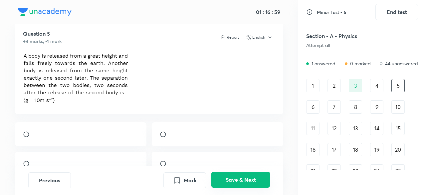
click at [233, 178] on button "Save & Next" at bounding box center [240, 179] width 59 height 16
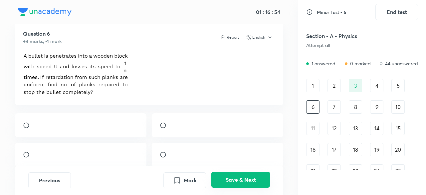
click at [233, 178] on button "Save & Next" at bounding box center [240, 179] width 59 height 16
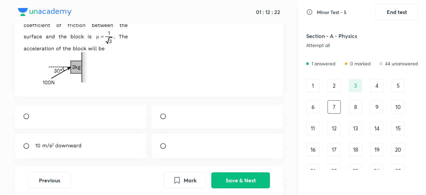
scroll to position [60, 0]
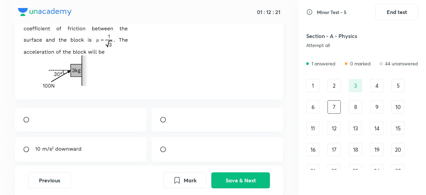
click at [113, 119] on div at bounding box center [80, 119] width 131 height 24
radio input "true"
click at [230, 183] on button "Save & Next" at bounding box center [240, 179] width 59 height 16
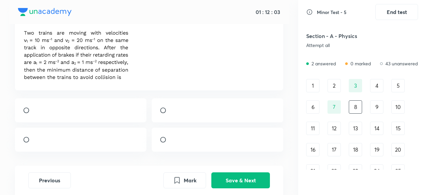
scroll to position [42, 0]
click at [235, 181] on button "Save & Next" at bounding box center [240, 179] width 59 height 16
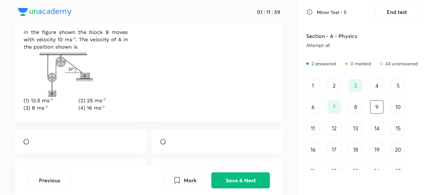
scroll to position [36, 0]
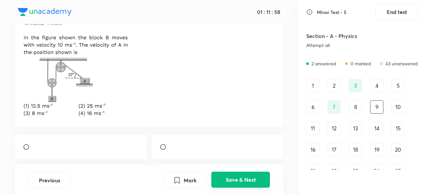
click at [232, 177] on button "Save & Next" at bounding box center [240, 179] width 59 height 16
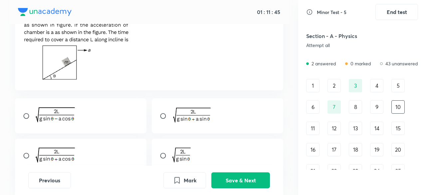
scroll to position [57, 0]
click at [230, 183] on button "Save & Next" at bounding box center [240, 179] width 59 height 16
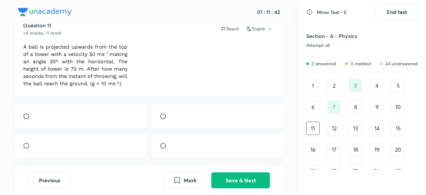
scroll to position [25, 0]
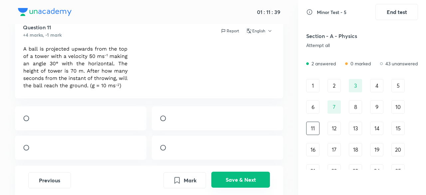
click at [234, 176] on button "Save & Next" at bounding box center [240, 179] width 59 height 16
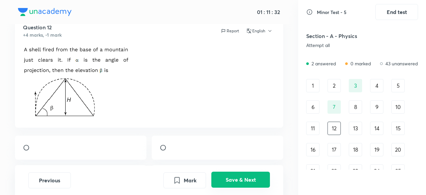
click at [230, 176] on button "Save & Next" at bounding box center [240, 179] width 59 height 16
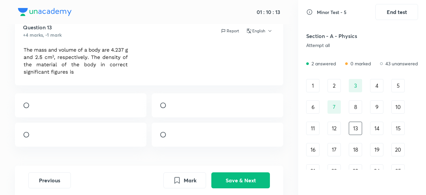
click at [133, 143] on div at bounding box center [80, 134] width 131 height 24
radio input "true"
click at [241, 181] on button "Save & Next" at bounding box center [240, 179] width 59 height 16
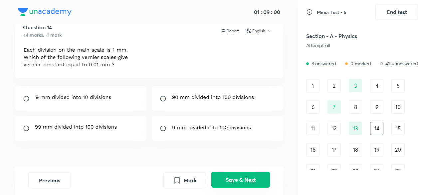
click at [241, 181] on button "Save & Next" at bounding box center [240, 179] width 59 height 16
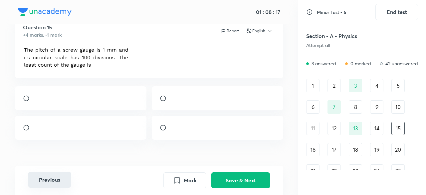
click at [48, 182] on button "Previous" at bounding box center [49, 179] width 43 height 16
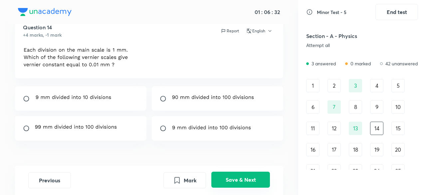
click at [258, 181] on button "Save & Next" at bounding box center [240, 179] width 59 height 16
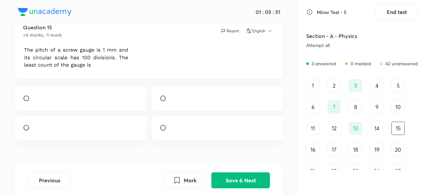
click at [238, 108] on div at bounding box center [217, 98] width 131 height 24
radio input "true"
click at [242, 186] on button "Save & Next" at bounding box center [240, 179] width 59 height 16
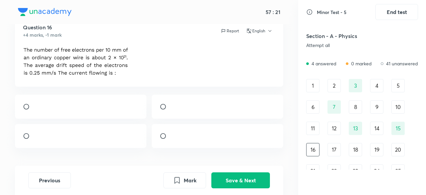
click at [174, 113] on div at bounding box center [217, 106] width 131 height 24
radio input "true"
click at [222, 179] on button "Save & Next" at bounding box center [240, 179] width 59 height 16
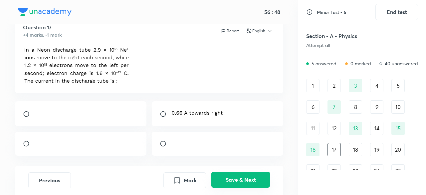
click at [228, 180] on button "Save & Next" at bounding box center [240, 179] width 59 height 16
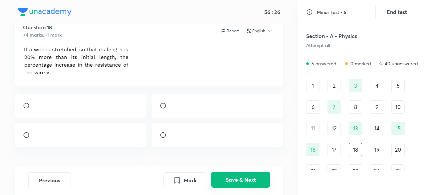
click at [228, 180] on button "Save & Next" at bounding box center [240, 179] width 59 height 16
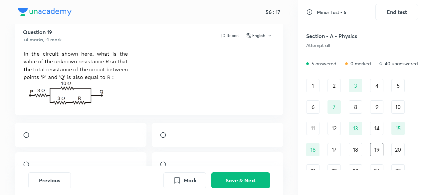
scroll to position [19, 0]
click at [216, 117] on div "Question 19 +4 marks, -1 mark Report English" at bounding box center [149, 119] width 298 height 196
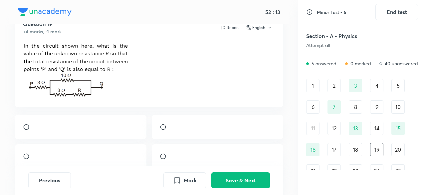
scroll to position [75, 0]
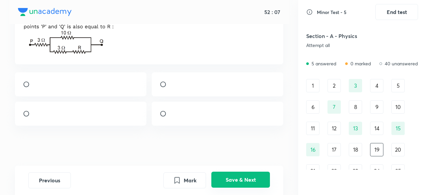
click at [236, 184] on button "Save & Next" at bounding box center [240, 179] width 59 height 16
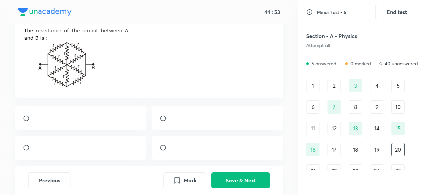
scroll to position [48, 0]
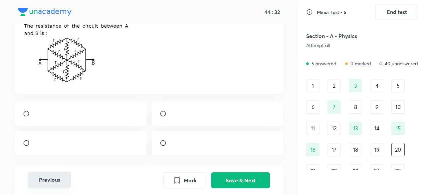
click at [48, 179] on button "Previous" at bounding box center [49, 179] width 43 height 16
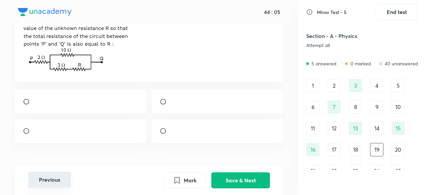
scroll to position [54, 0]
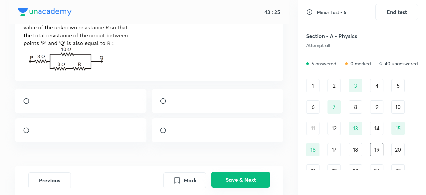
click at [220, 180] on button "Save & Next" at bounding box center [240, 179] width 59 height 16
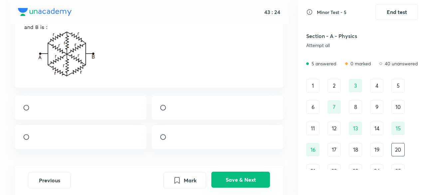
click at [220, 180] on button "Save & Next" at bounding box center [240, 179] width 59 height 16
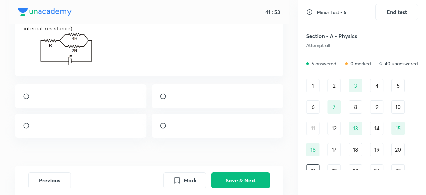
scroll to position [68, 0]
click at [194, 137] on div at bounding box center [217, 125] width 131 height 24
radio input "true"
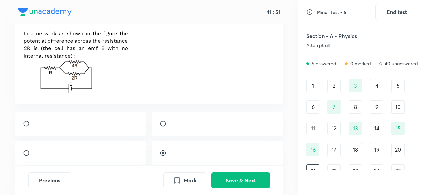
scroll to position [40, 0]
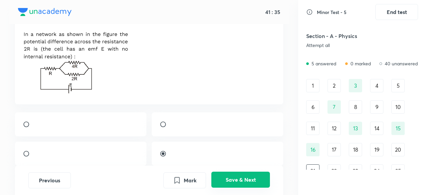
click at [230, 179] on button "Save & Next" at bounding box center [240, 179] width 59 height 16
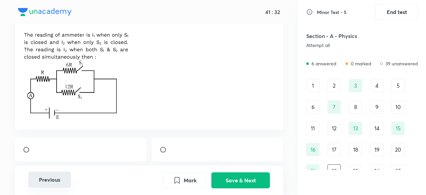
click at [55, 181] on button "Previous" at bounding box center [49, 179] width 43 height 16
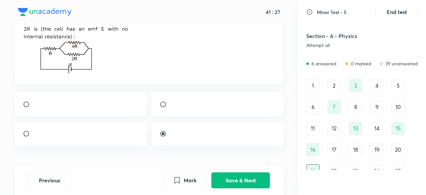
scroll to position [61, 0]
click at [220, 179] on button "Save & Next" at bounding box center [240, 179] width 59 height 16
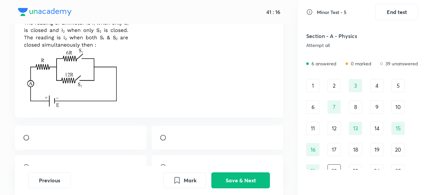
scroll to position [47, 0]
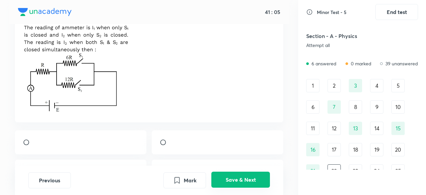
click at [239, 182] on button "Save & Next" at bounding box center [240, 179] width 59 height 16
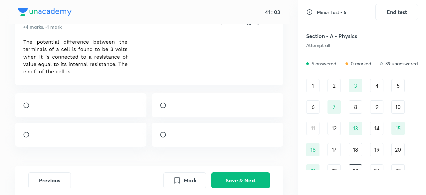
scroll to position [33, 0]
click at [225, 175] on button "Save & Next" at bounding box center [240, 179] width 59 height 16
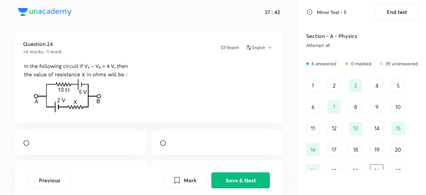
scroll to position [7, 0]
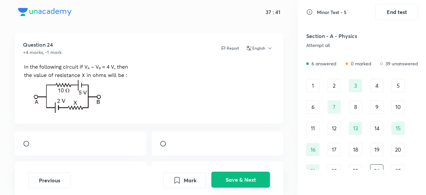
click at [236, 179] on button "Save & Next" at bounding box center [240, 179] width 59 height 16
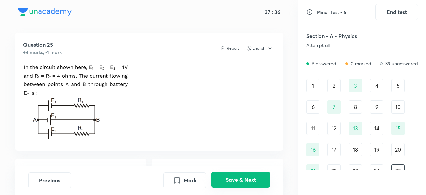
click at [236, 179] on button "Save & Next" at bounding box center [240, 179] width 59 height 16
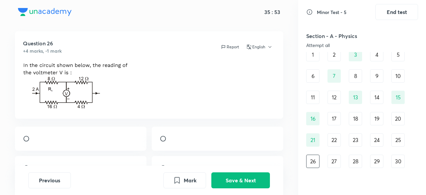
scroll to position [33, 0]
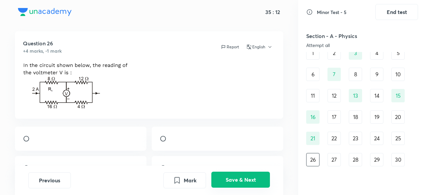
click at [255, 184] on button "Save & Next" at bounding box center [240, 179] width 59 height 16
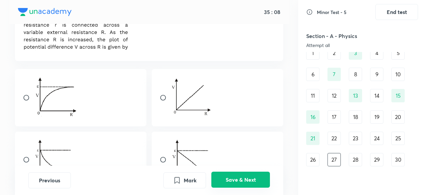
click at [235, 182] on button "Save & Next" at bounding box center [240, 179] width 59 height 16
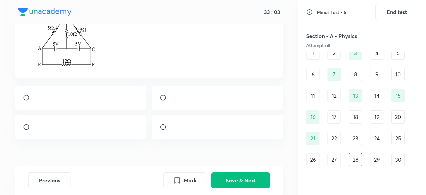
scroll to position [3, 0]
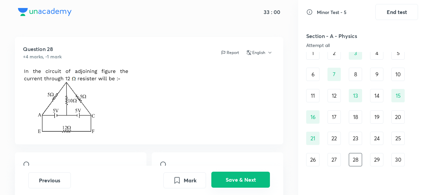
click at [233, 175] on button "Save & Next" at bounding box center [240, 179] width 59 height 16
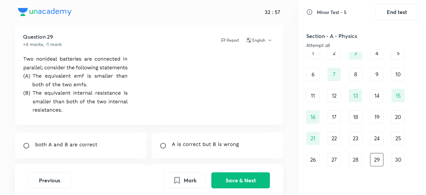
scroll to position [16, 0]
click at [229, 176] on button "Save & Next" at bounding box center [240, 179] width 59 height 16
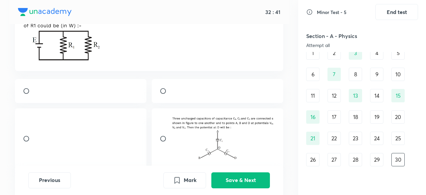
scroll to position [105, 0]
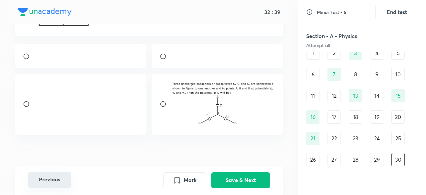
click at [45, 182] on button "Previous" at bounding box center [49, 179] width 43 height 16
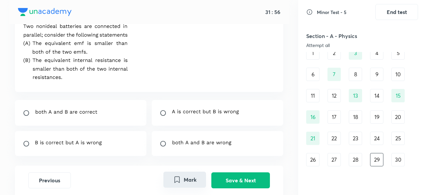
scroll to position [48, 0]
click at [116, 140] on div at bounding box center [80, 142] width 131 height 25
radio input "true"
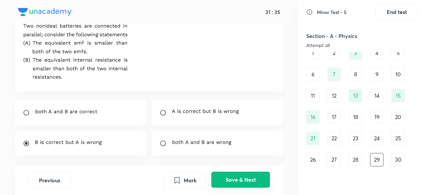
click at [215, 179] on button "Save & Next" at bounding box center [240, 179] width 59 height 16
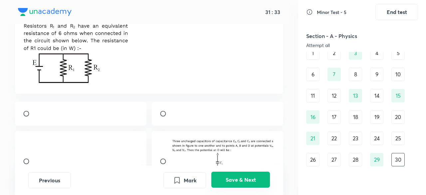
click at [215, 179] on button "Save & Next" at bounding box center [240, 179] width 59 height 16
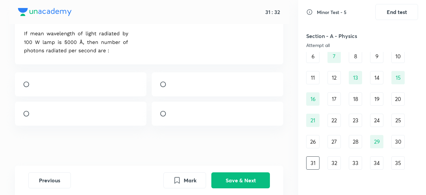
scroll to position [24, 0]
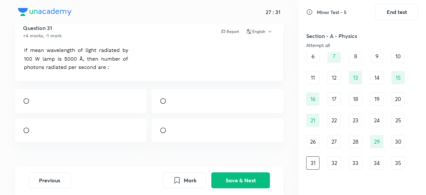
click at [125, 142] on div at bounding box center [80, 130] width 131 height 24
radio input "true"
click at [228, 183] on button "Save & Next" at bounding box center [240, 179] width 59 height 16
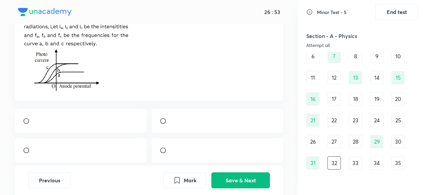
scroll to position [76, 0]
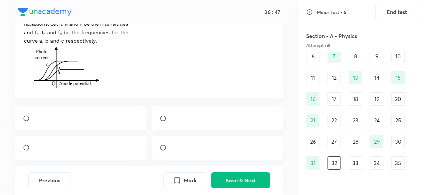
click at [87, 116] on div at bounding box center [80, 118] width 131 height 24
radio input "true"
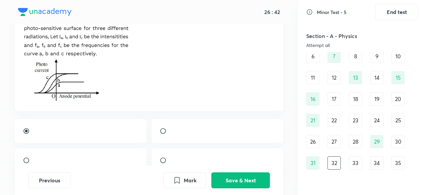
scroll to position [62, 0]
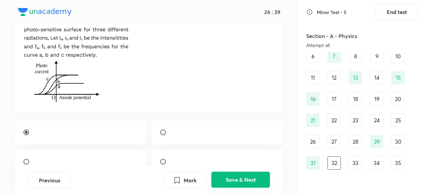
click at [228, 184] on button "Save & Next" at bounding box center [240, 179] width 59 height 16
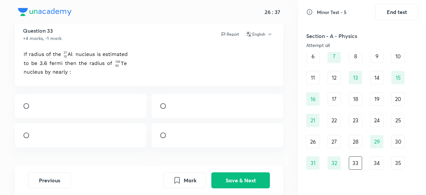
scroll to position [19, 0]
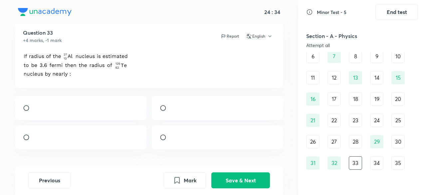
click at [117, 137] on div at bounding box center [80, 137] width 131 height 24
radio input "true"
click at [214, 173] on button "Save & Next" at bounding box center [240, 179] width 59 height 16
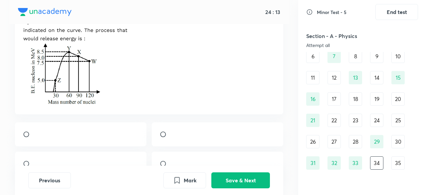
scroll to position [72, 0]
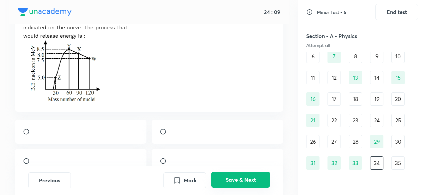
click at [249, 179] on button "Save & Next" at bounding box center [240, 179] width 59 height 16
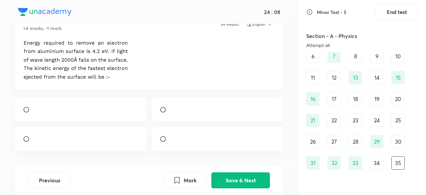
scroll to position [31, 0]
click at [82, 140] on div at bounding box center [80, 139] width 131 height 24
radio input "true"
click at [235, 179] on button "Save & Next" at bounding box center [240, 179] width 59 height 16
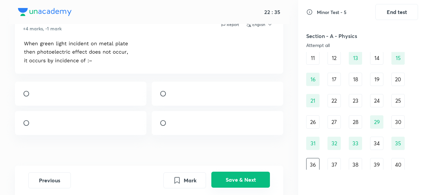
scroll to position [72, 0]
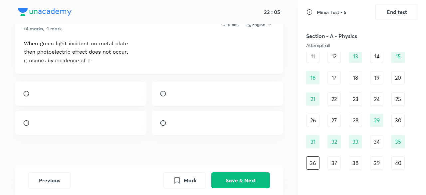
click at [243, 95] on div at bounding box center [217, 94] width 131 height 24
radio input "true"
click at [247, 177] on button "Save & Next" at bounding box center [240, 179] width 59 height 16
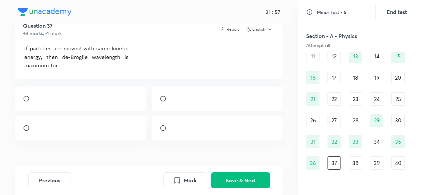
scroll to position [25, 0]
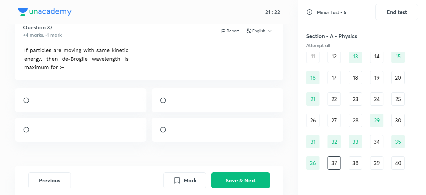
click at [172, 125] on div at bounding box center [217, 129] width 131 height 24
radio input "true"
click at [227, 172] on button "Save & Next" at bounding box center [240, 179] width 59 height 16
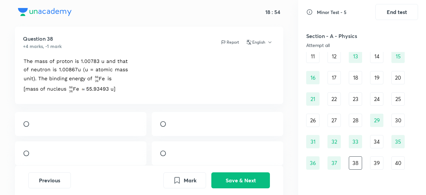
scroll to position [0, 0]
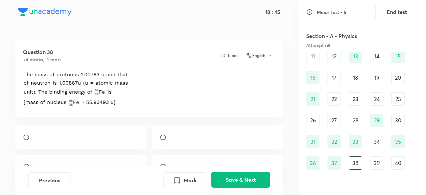
click at [235, 184] on button "Save & Next" at bounding box center [240, 179] width 59 height 16
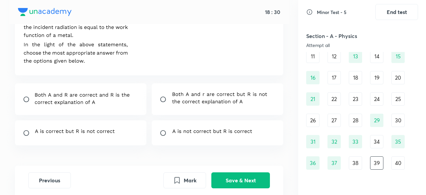
scroll to position [122, 0]
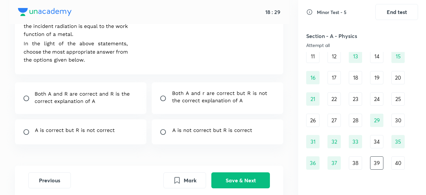
click at [198, 110] on div at bounding box center [217, 98] width 131 height 32
radio input "true"
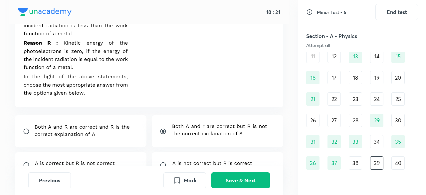
scroll to position [92, 0]
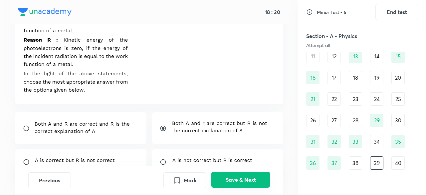
click at [234, 180] on button "Save & Next" at bounding box center [240, 179] width 59 height 16
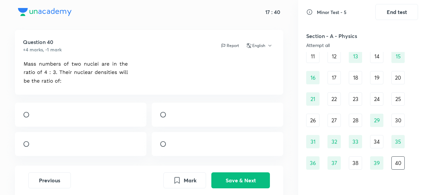
scroll to position [14, 0]
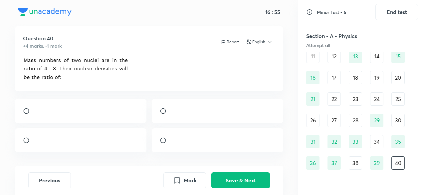
click at [62, 152] on div at bounding box center [80, 140] width 131 height 24
radio input "true"
click at [225, 176] on button "Save & Next" at bounding box center [240, 179] width 59 height 16
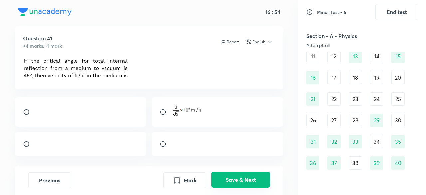
scroll to position [93, 0]
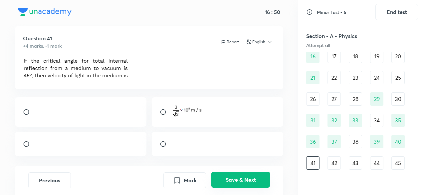
click at [234, 178] on button "Save & Next" at bounding box center [240, 179] width 59 height 16
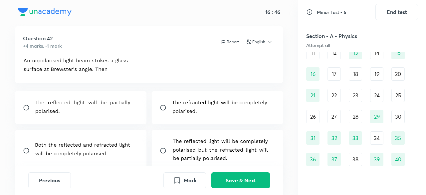
scroll to position [0, 0]
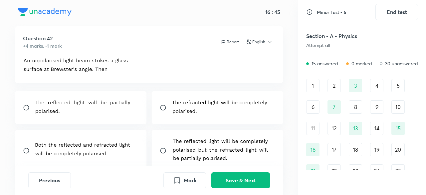
click at [311, 83] on div "1" at bounding box center [312, 85] width 13 height 13
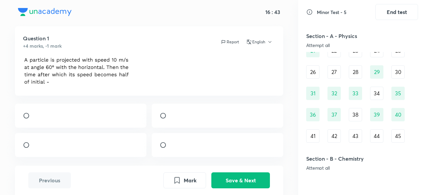
scroll to position [121, 0]
click at [356, 122] on div "1 2 3 4 5 6 7 8 9 10 11 12 13 14 15 16 17 18 19 20 21 22 23 24 25 26 27 28 29 3…" at bounding box center [362, 50] width 112 height 184
click at [393, 138] on div "45" at bounding box center [397, 134] width 13 height 13
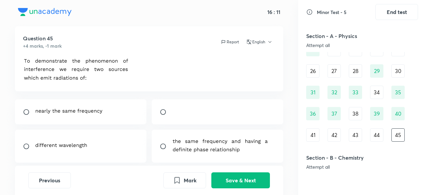
click at [240, 152] on img at bounding box center [220, 144] width 96 height 15
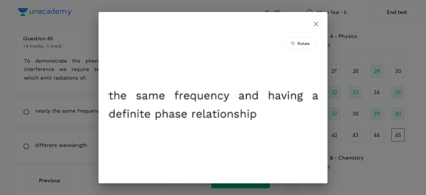
click at [350, 115] on div "Rotate" at bounding box center [213, 97] width 426 height 195
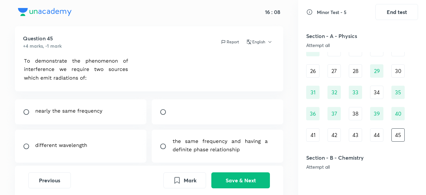
click at [204, 151] on img at bounding box center [220, 144] width 96 height 15
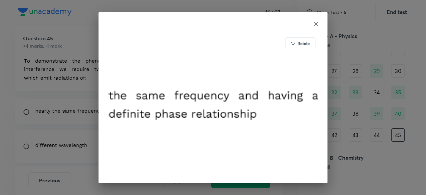
click at [359, 128] on div "Rotate" at bounding box center [213, 97] width 426 height 195
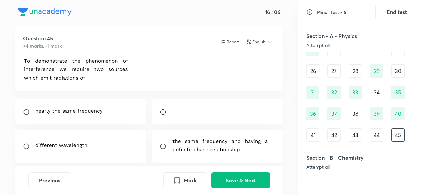
click at [167, 143] on input "radio" at bounding box center [166, 146] width 12 height 7
radio input "true"
click at [222, 176] on button "Save & Next" at bounding box center [240, 179] width 59 height 16
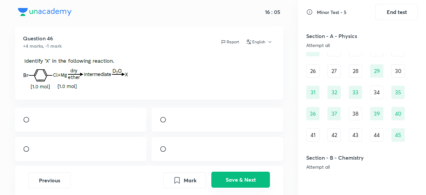
scroll to position [165, 0]
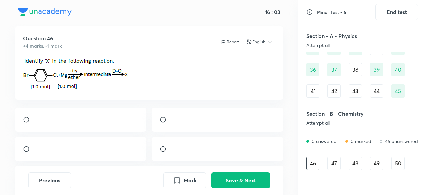
click at [376, 89] on div "44" at bounding box center [376, 90] width 13 height 13
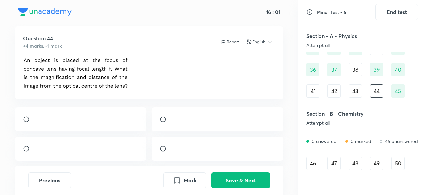
click at [355, 89] on div "43" at bounding box center [355, 90] width 13 height 13
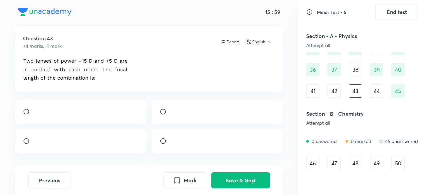
click at [336, 93] on div "42" at bounding box center [333, 90] width 13 height 13
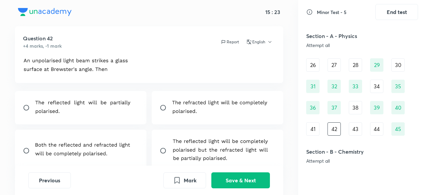
scroll to position [25, 0]
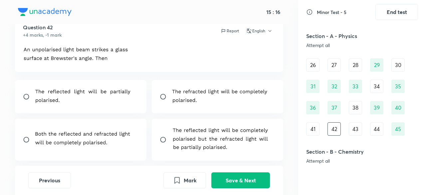
click at [245, 145] on img at bounding box center [220, 138] width 97 height 24
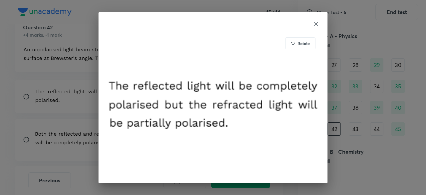
click at [354, 171] on div "Rotate" at bounding box center [213, 97] width 426 height 195
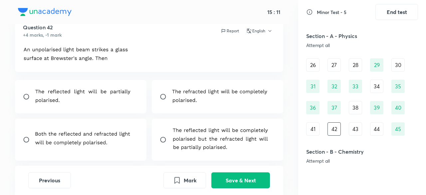
click at [162, 137] on input "radio" at bounding box center [166, 139] width 12 height 7
radio input "true"
click at [218, 181] on button "Save & Next" at bounding box center [240, 179] width 59 height 16
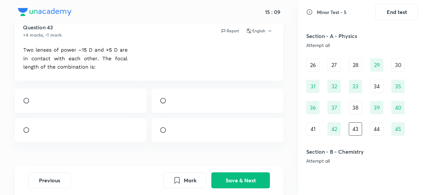
click at [355, 111] on div "38" at bounding box center [355, 107] width 13 height 13
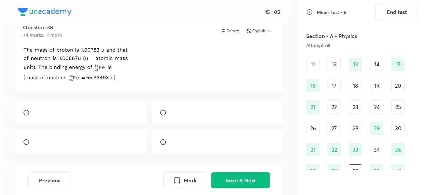
scroll to position [63, 0]
click at [355, 125] on div "28" at bounding box center [355, 129] width 13 height 13
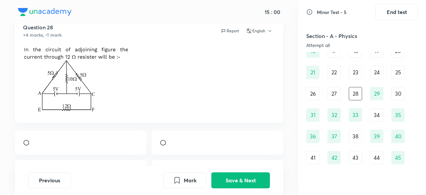
scroll to position [97, 0]
click at [336, 93] on div "27" at bounding box center [333, 94] width 13 height 13
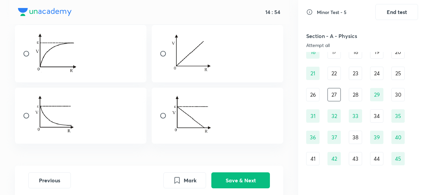
scroll to position [0, 0]
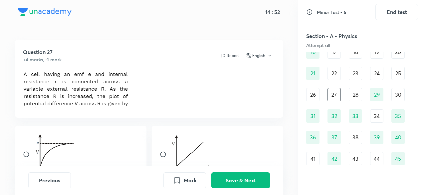
click at [316, 94] on div "26" at bounding box center [312, 94] width 13 height 13
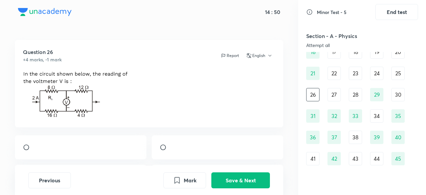
click at [337, 77] on div "22" at bounding box center [333, 73] width 13 height 13
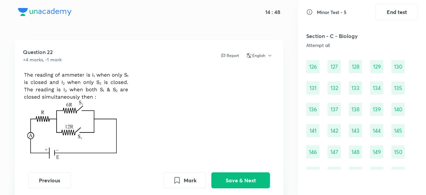
scroll to position [662, 0]
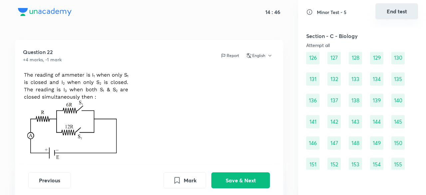
click at [400, 14] on button "End test" at bounding box center [396, 11] width 43 height 16
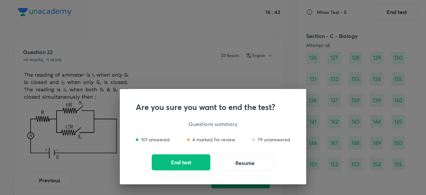
click at [193, 163] on button "End test" at bounding box center [181, 162] width 59 height 16
